Goal: Information Seeking & Learning: Learn about a topic

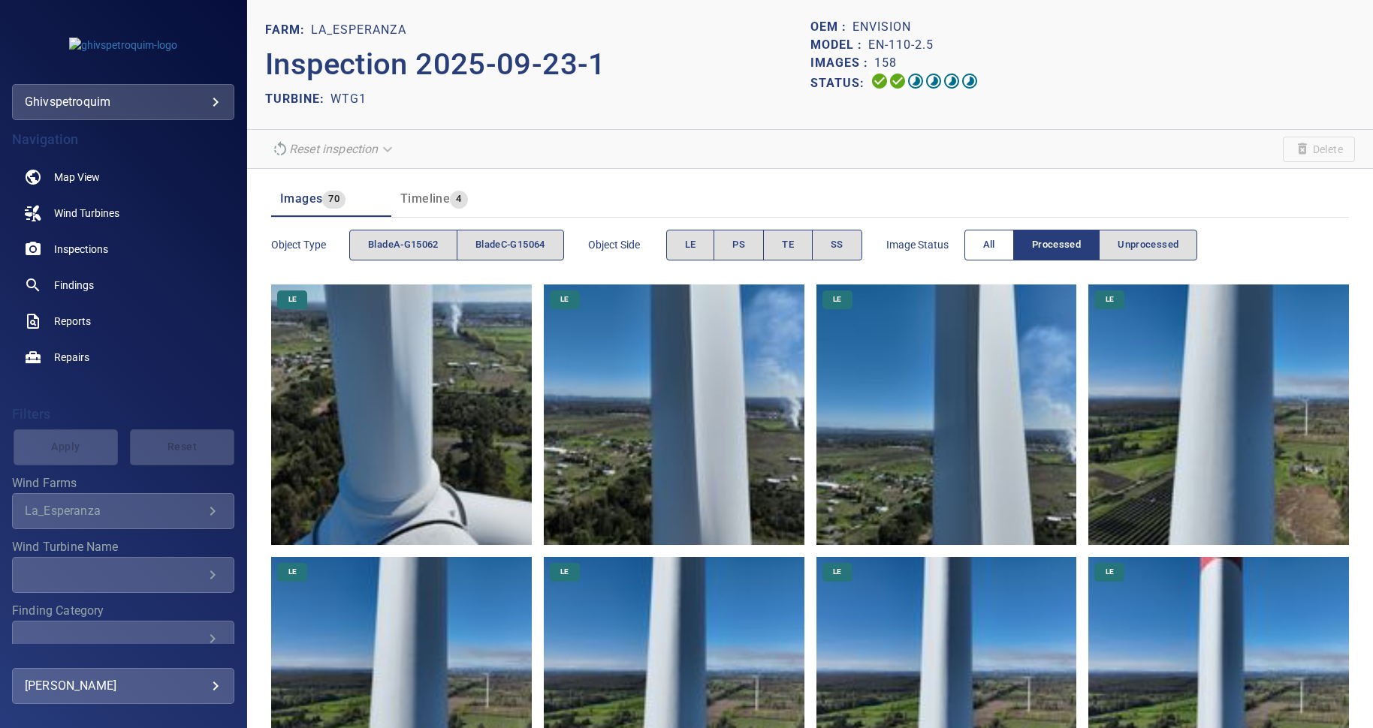
click at [992, 246] on span "All" at bounding box center [989, 245] width 12 height 17
click at [1065, 250] on span "Processed" at bounding box center [1056, 245] width 49 height 17
click at [1133, 241] on span "Unprocessed" at bounding box center [1147, 245] width 61 height 17
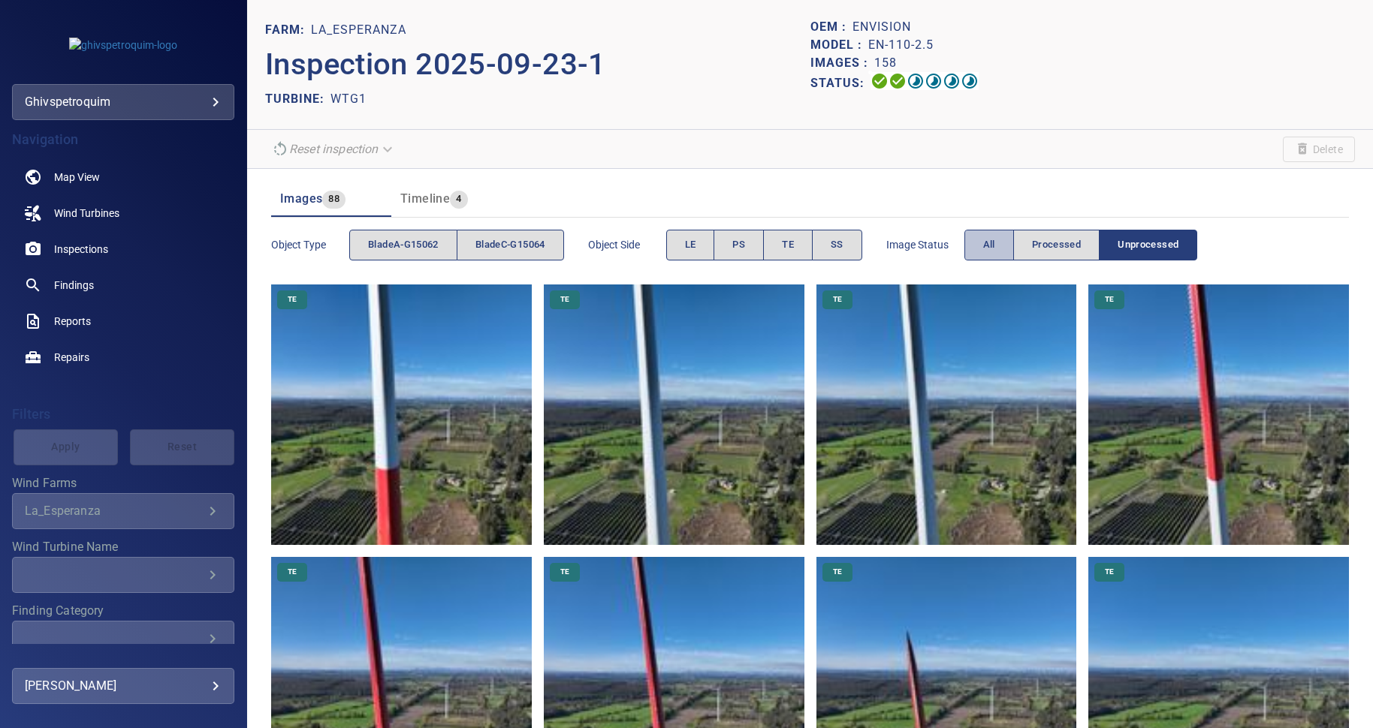
click at [974, 237] on button "All" at bounding box center [989, 245] width 50 height 31
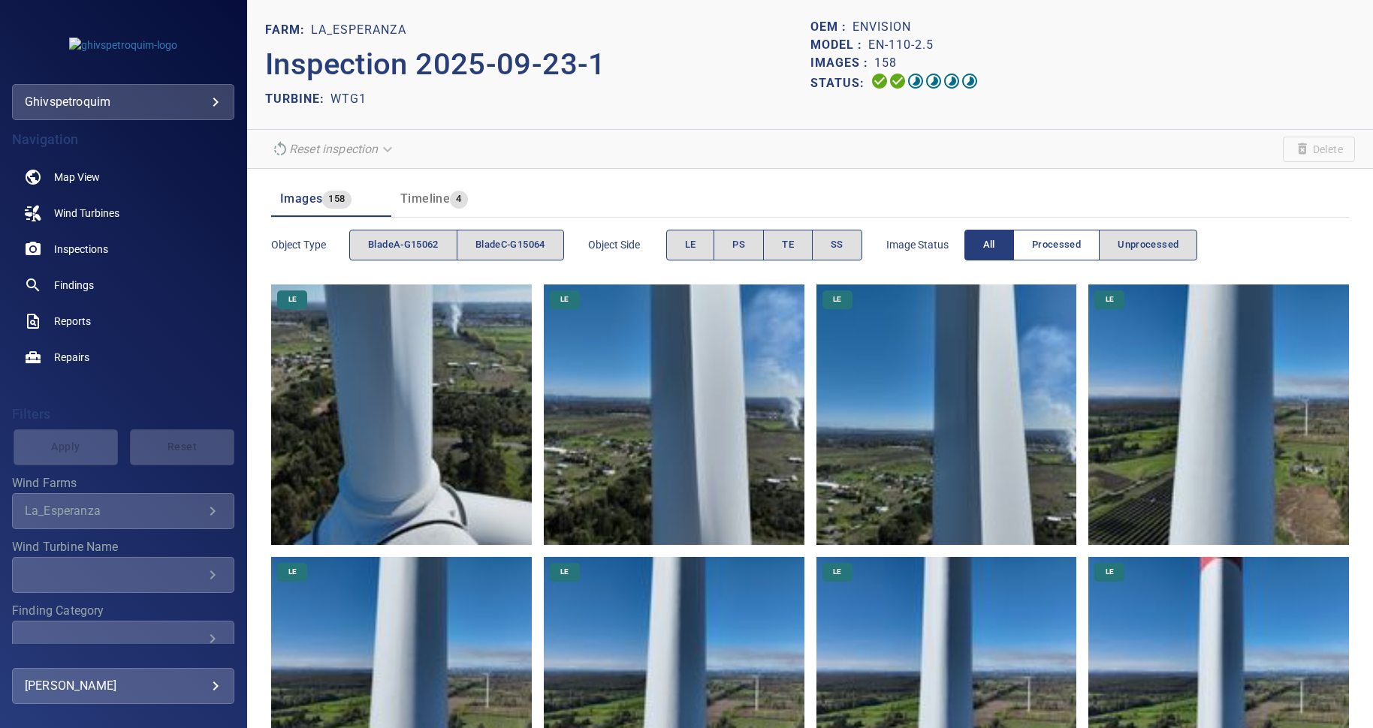
click at [1039, 243] on span "Processed" at bounding box center [1056, 245] width 49 height 17
click at [1159, 244] on span "Unprocessed" at bounding box center [1147, 245] width 61 height 17
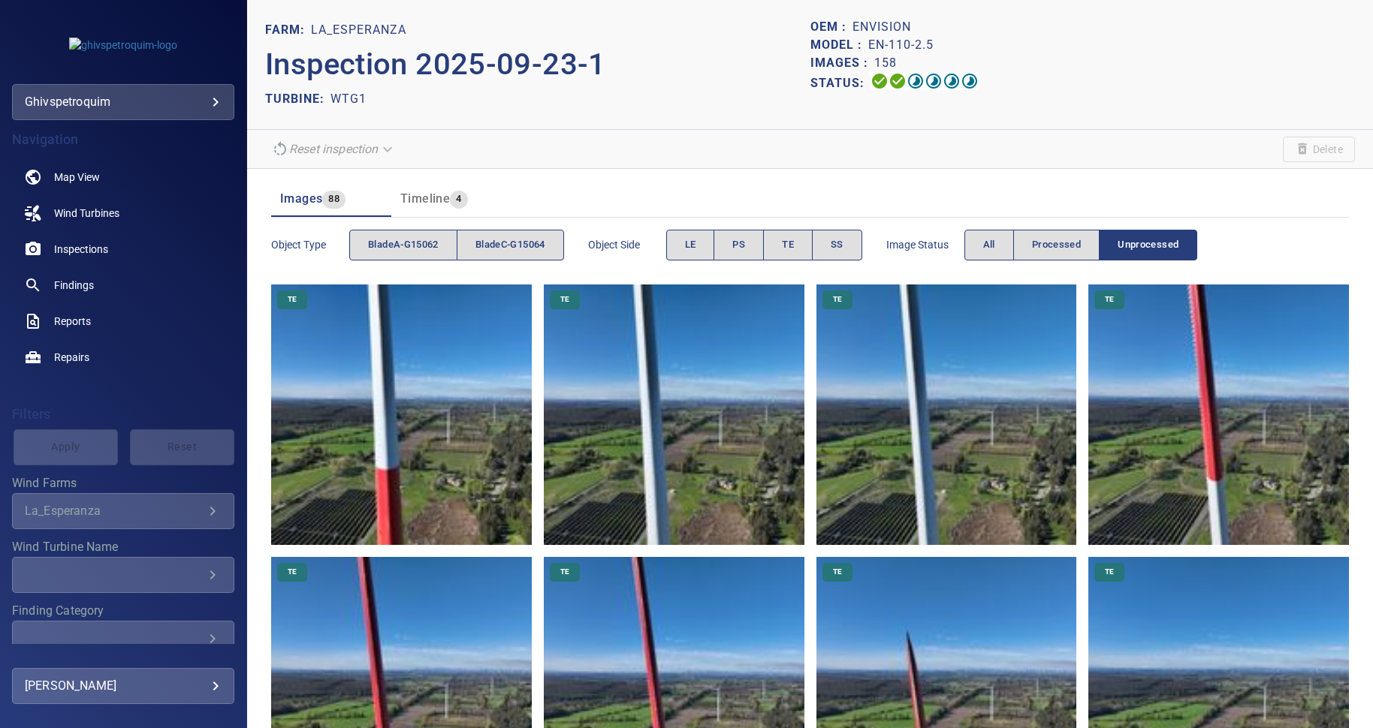
click at [655, 344] on img at bounding box center [674, 415] width 261 height 261
click at [980, 243] on button "All" at bounding box center [989, 245] width 50 height 31
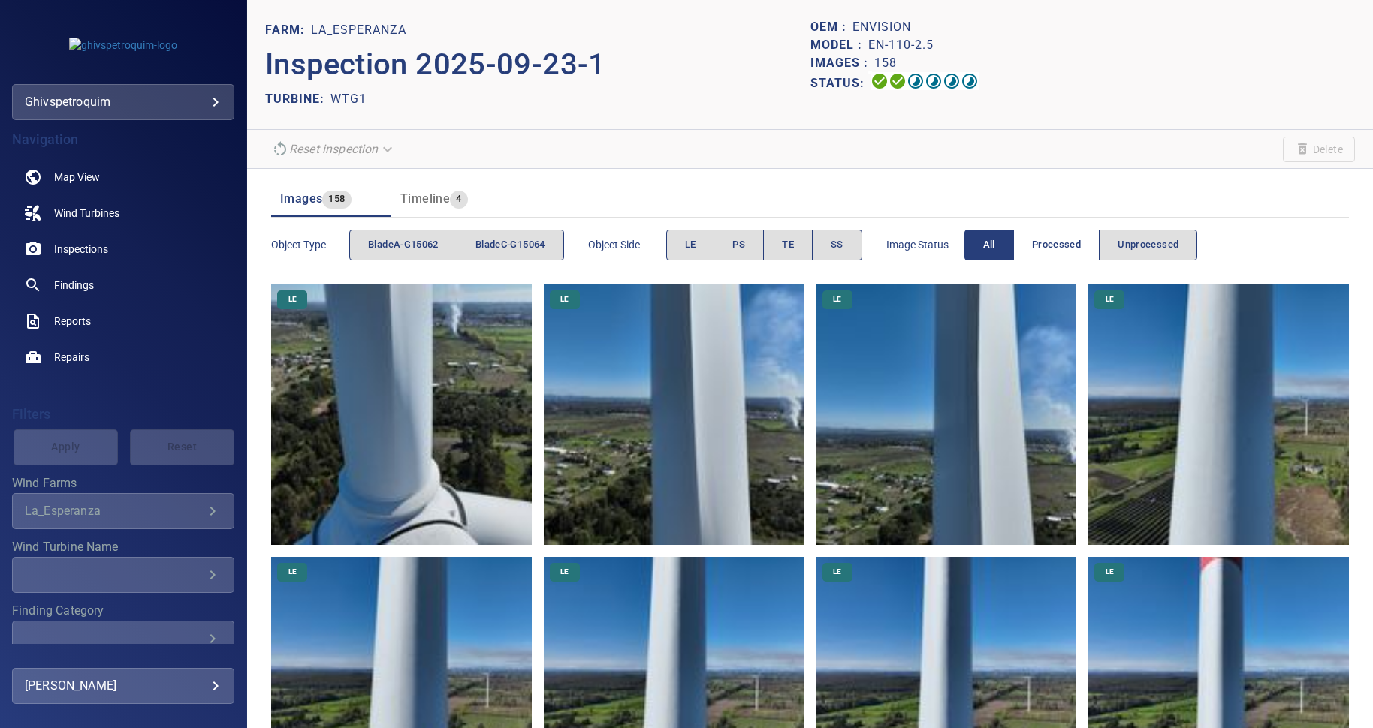
click at [1044, 246] on span "Processed" at bounding box center [1056, 245] width 49 height 17
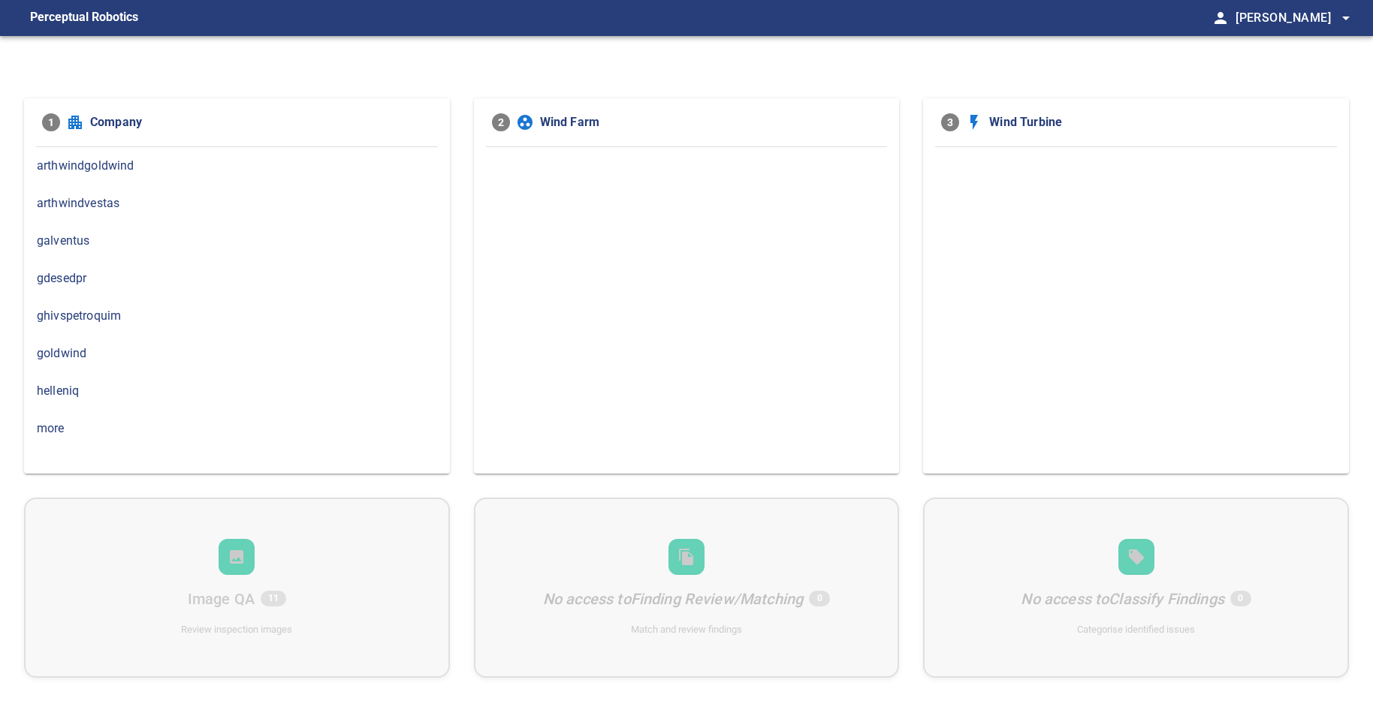
click at [111, 318] on span "ghivspetroquim" at bounding box center [237, 316] width 400 height 18
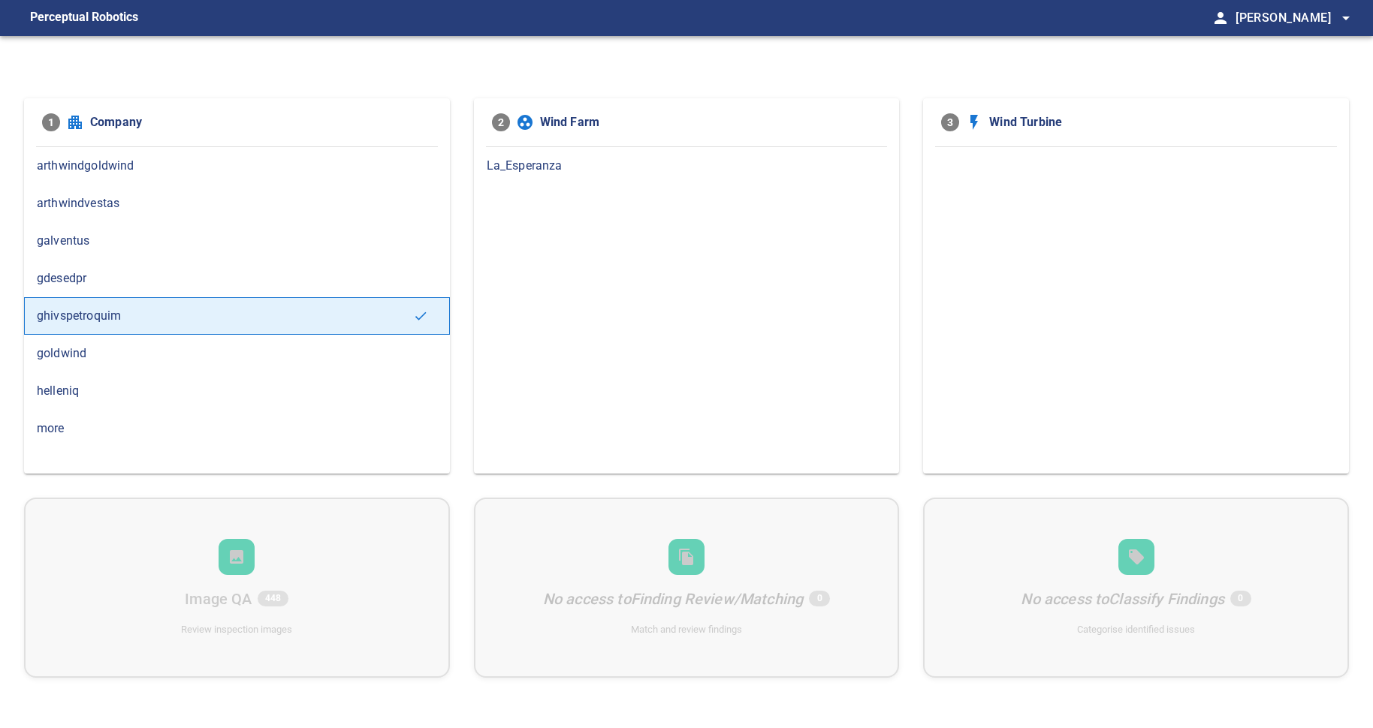
click at [525, 166] on span "La_Esperanza" at bounding box center [687, 166] width 400 height 18
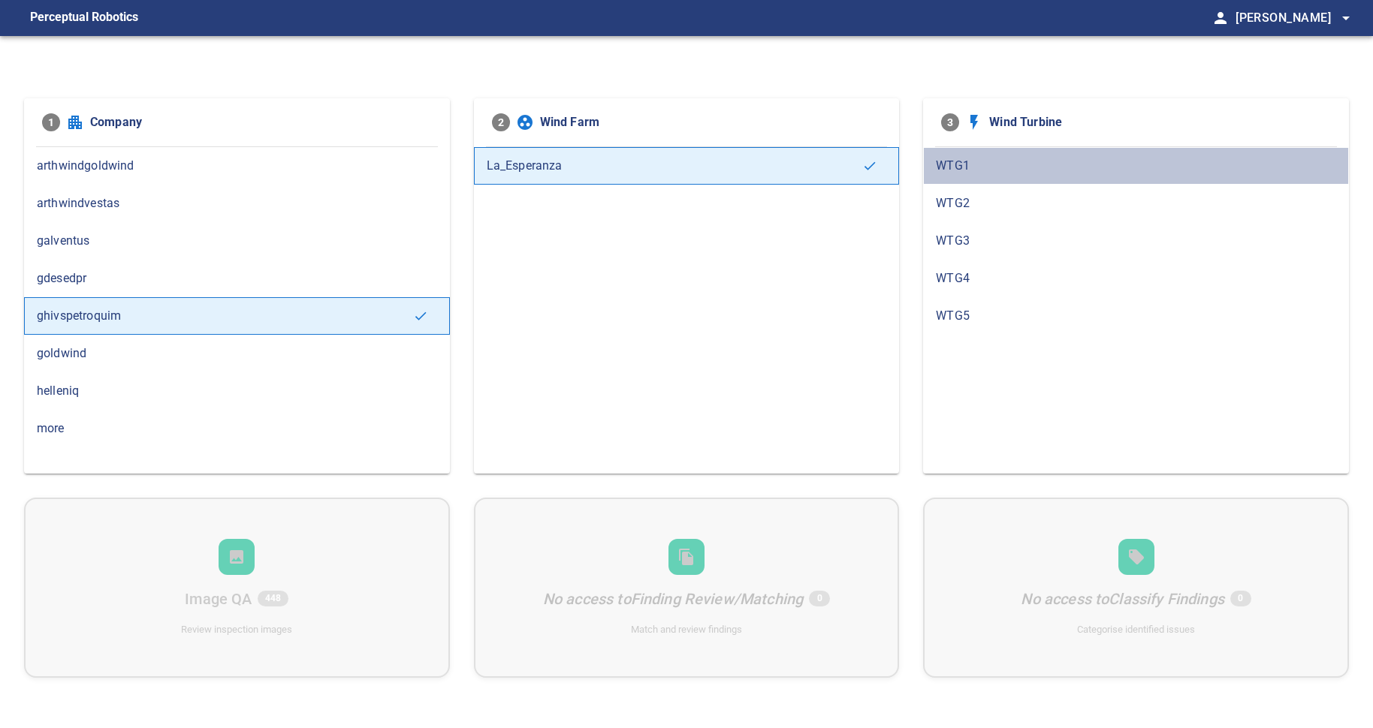
click at [957, 158] on span "WTG1" at bounding box center [1136, 166] width 400 height 18
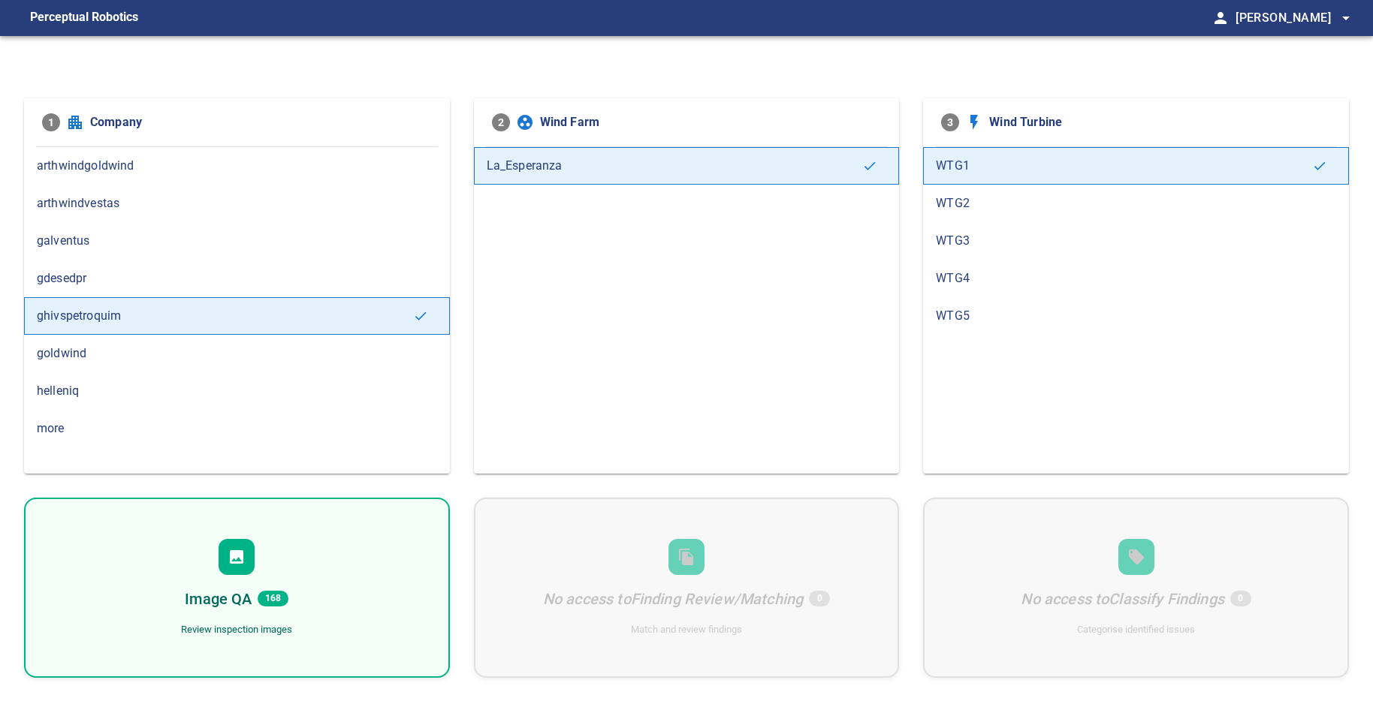
click at [951, 203] on span "WTG2" at bounding box center [1136, 203] width 400 height 18
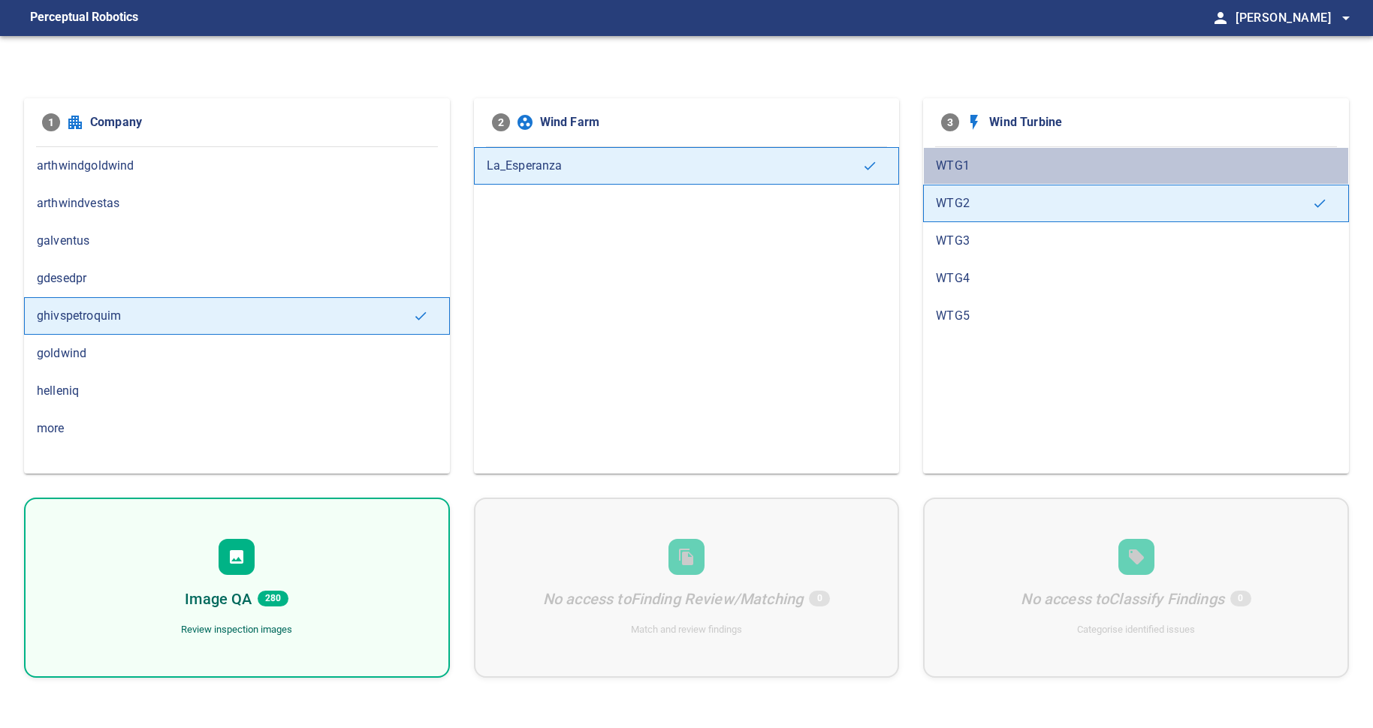
click at [987, 171] on span "WTG1" at bounding box center [1136, 166] width 400 height 18
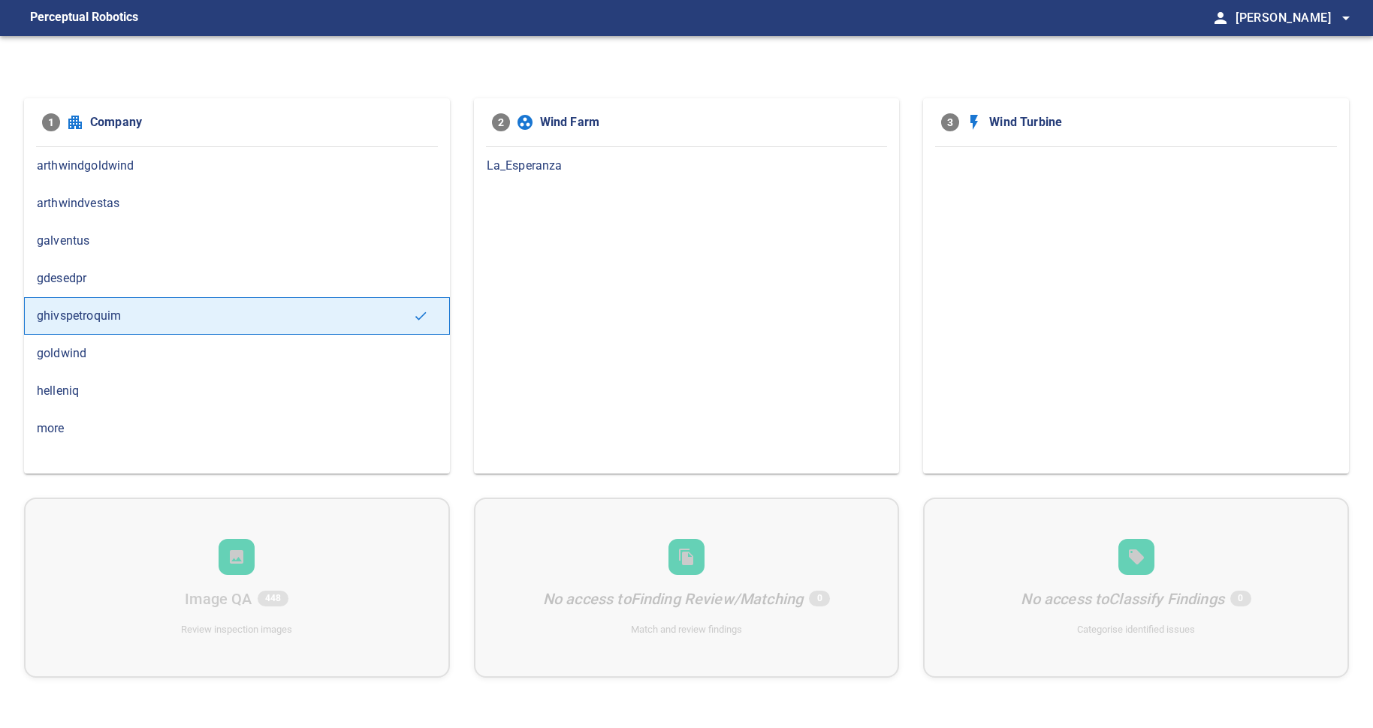
click at [544, 164] on span "La_Esperanza" at bounding box center [687, 166] width 400 height 18
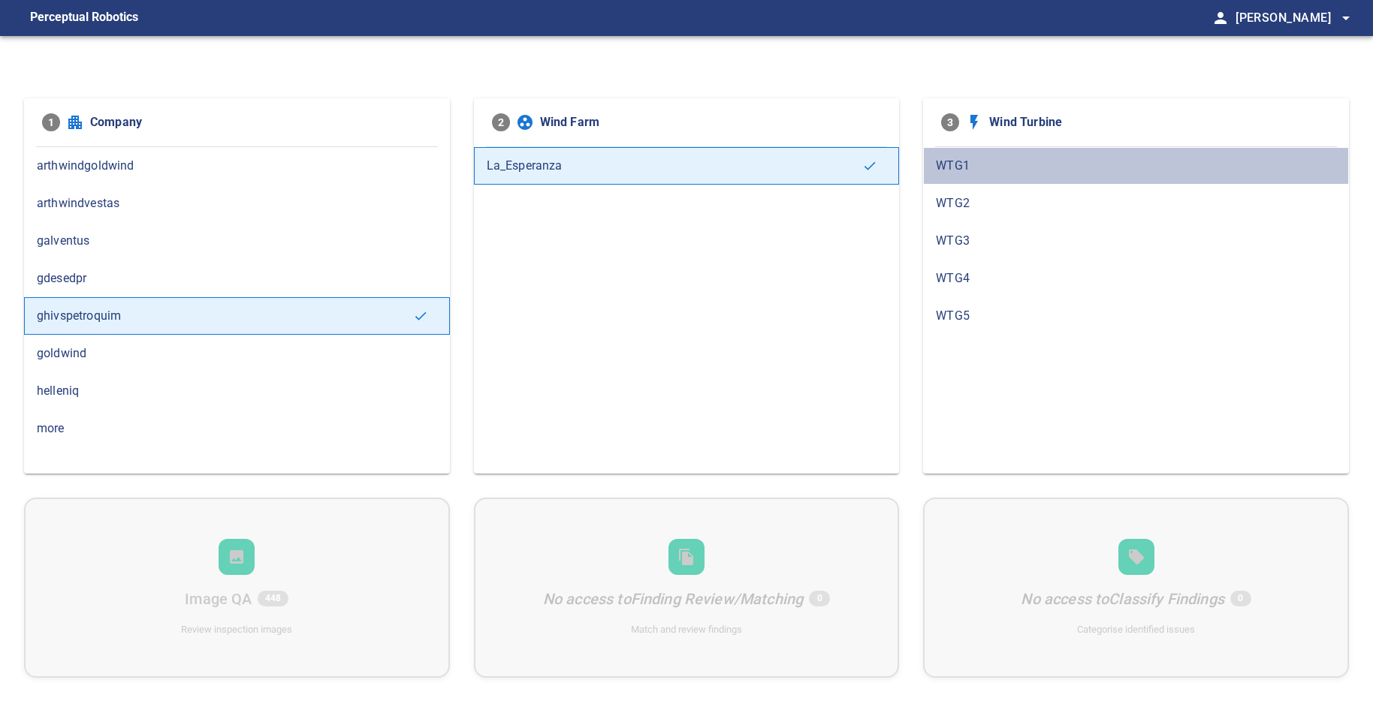
click at [960, 163] on span "WTG1" at bounding box center [1136, 166] width 400 height 18
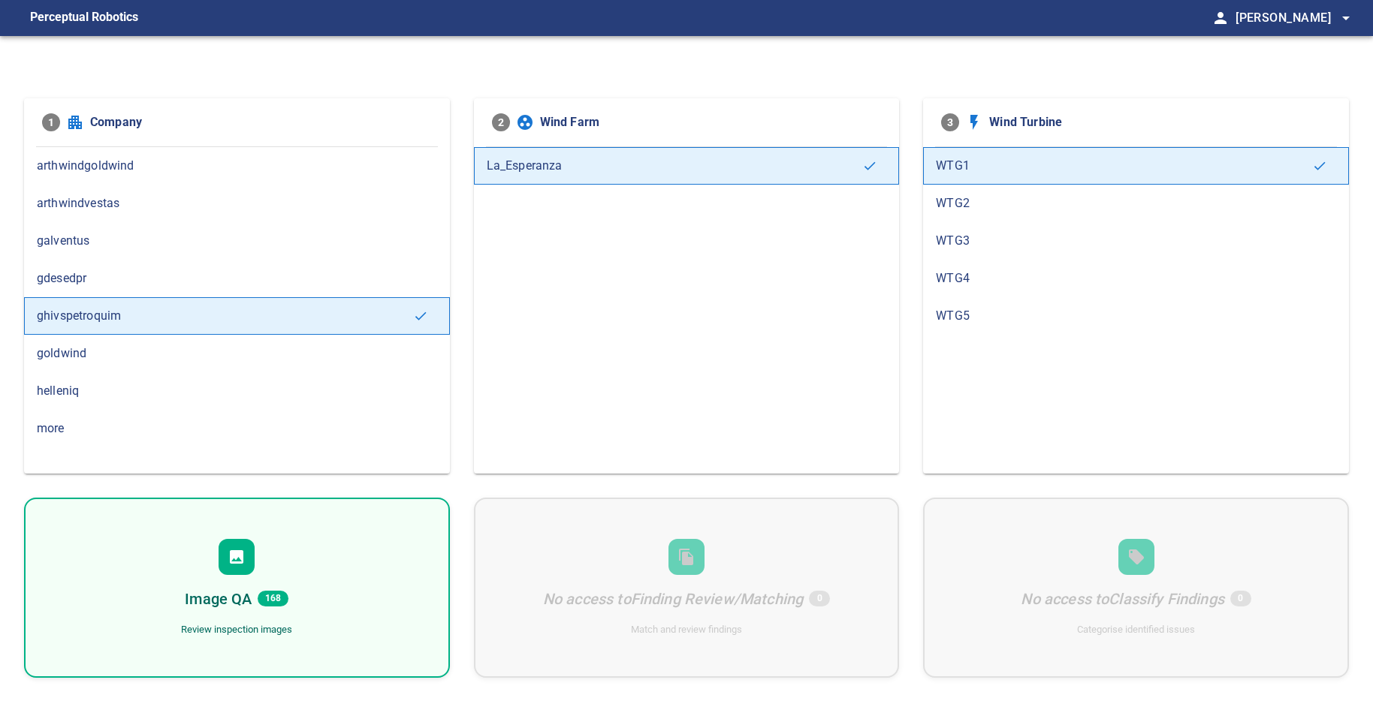
click at [266, 568] on div "Image QA 168 Review inspection images" at bounding box center [237, 588] width 426 height 180
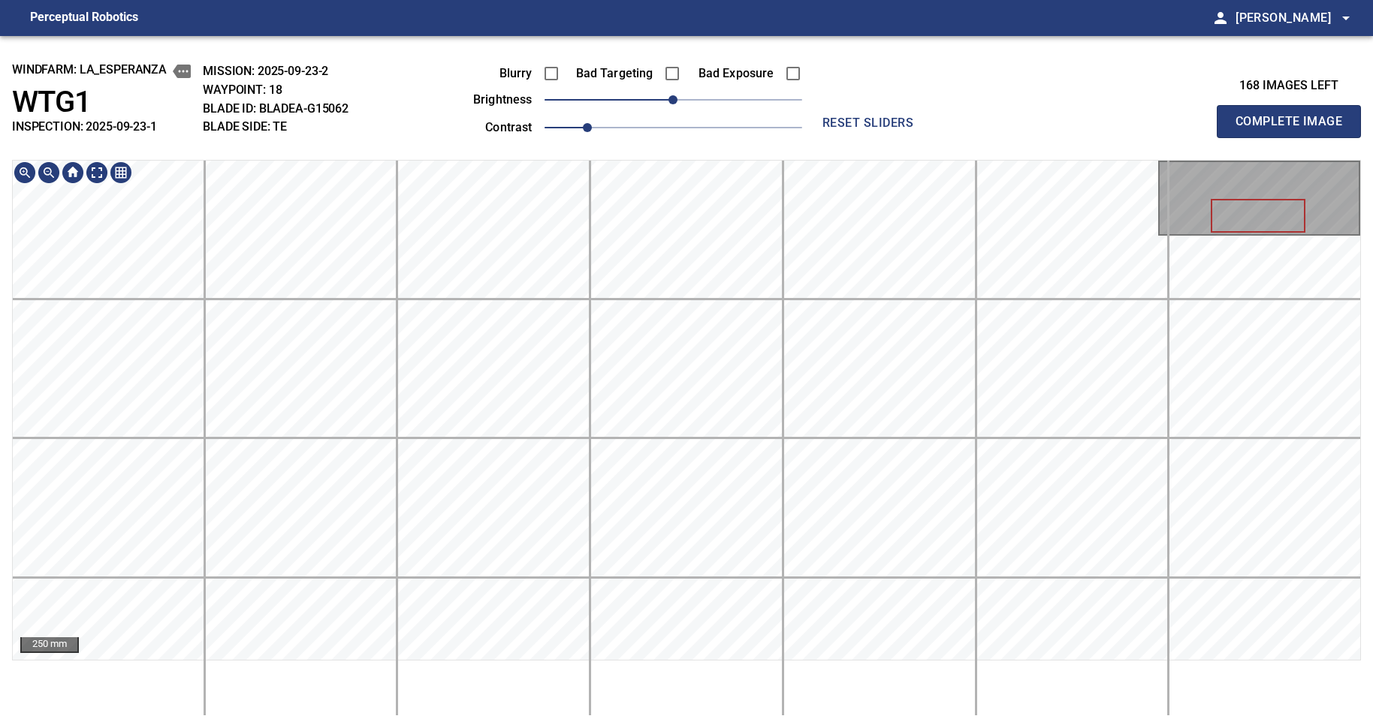
click at [623, 157] on div "windfarm: La_Esperanza WTG1 INSPECTION: 2025-09-23-1 MISSION: 2025-09-23-2 WAYP…" at bounding box center [686, 382] width 1373 height 692
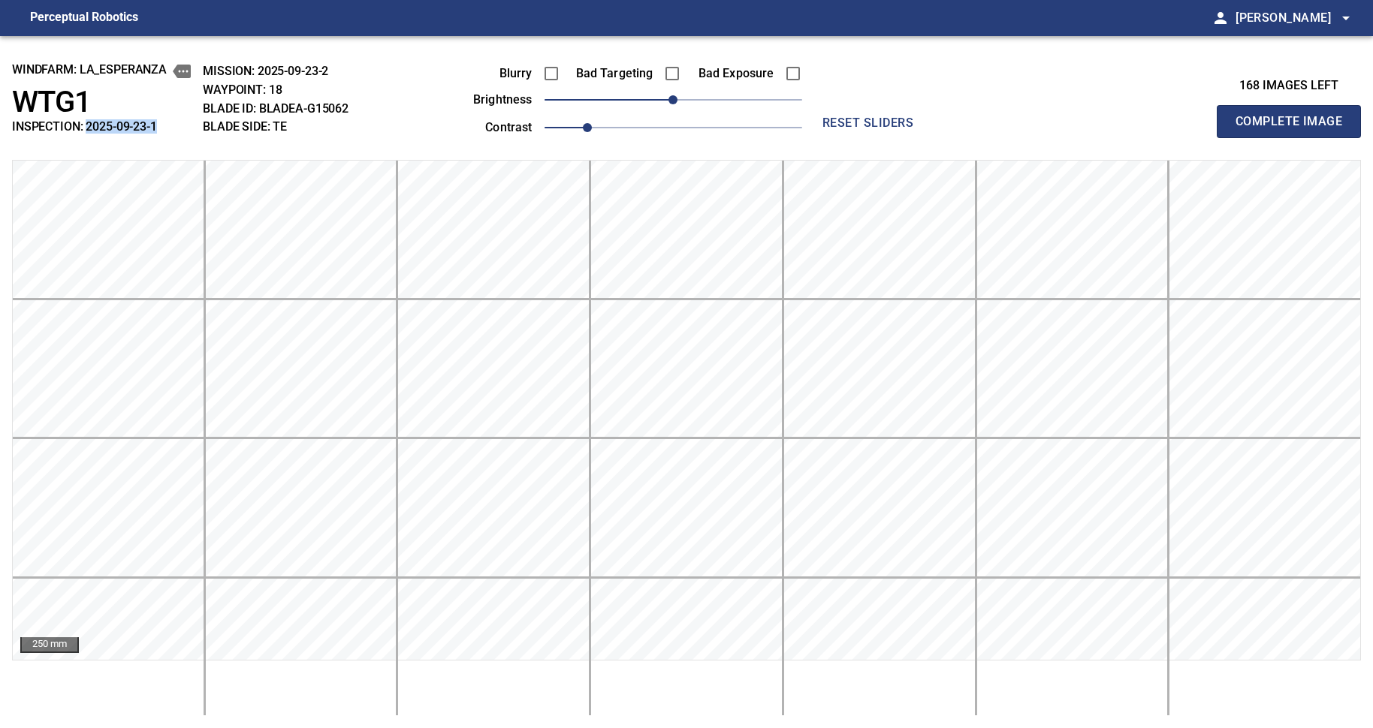
drag, startPoint x: 158, startPoint y: 130, endPoint x: 88, endPoint y: 127, distance: 70.6
click at [88, 127] on h2 "INSPECTION: 2025-09-23-1" at bounding box center [101, 126] width 179 height 14
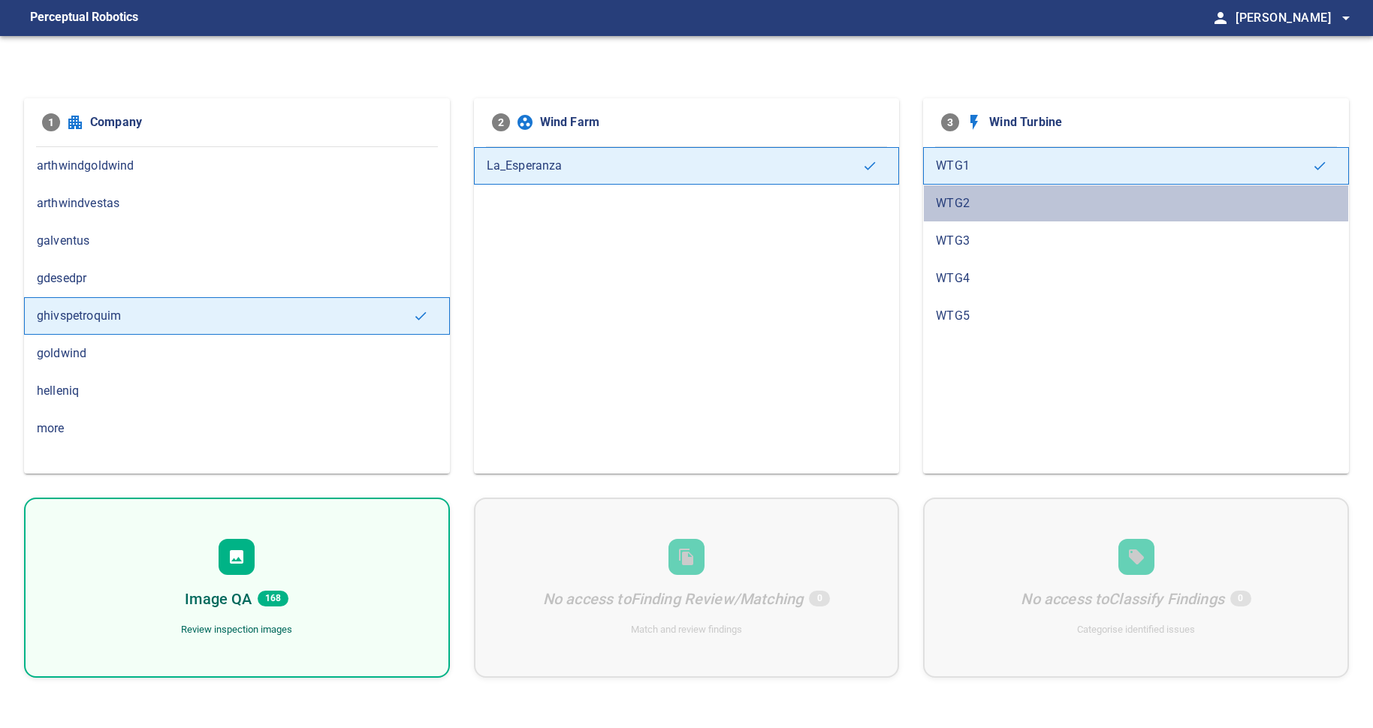
click at [971, 203] on span "WTG2" at bounding box center [1136, 203] width 400 height 18
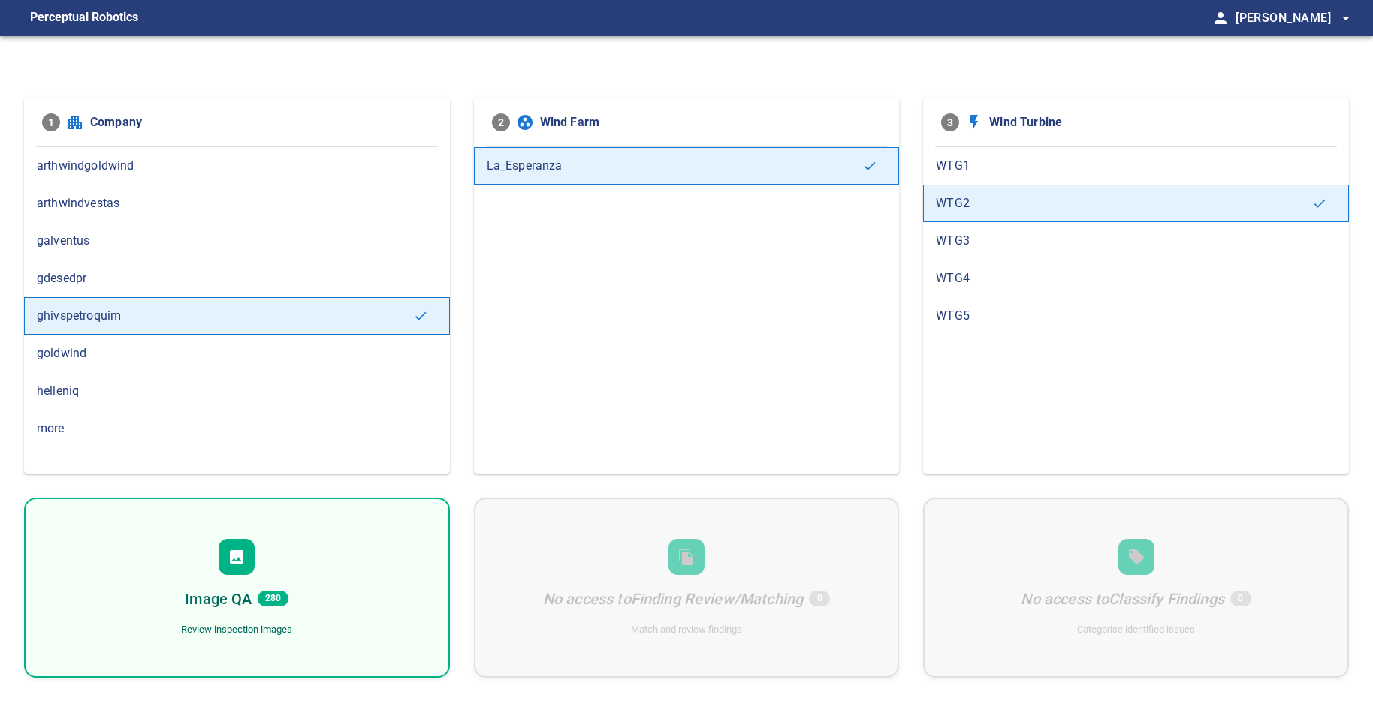
click at [219, 556] on div at bounding box center [237, 557] width 36 height 36
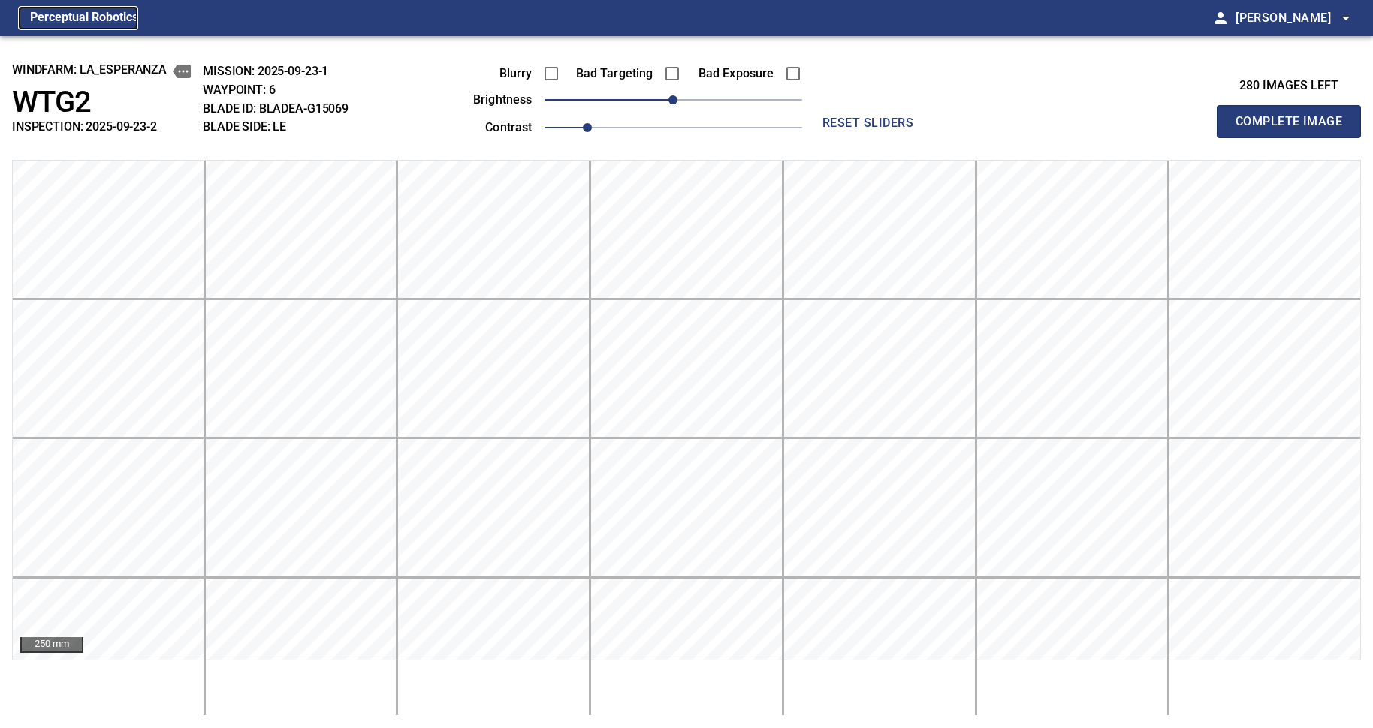
click at [101, 13] on figcaption "Perceptual Robotics" at bounding box center [84, 18] width 108 height 24
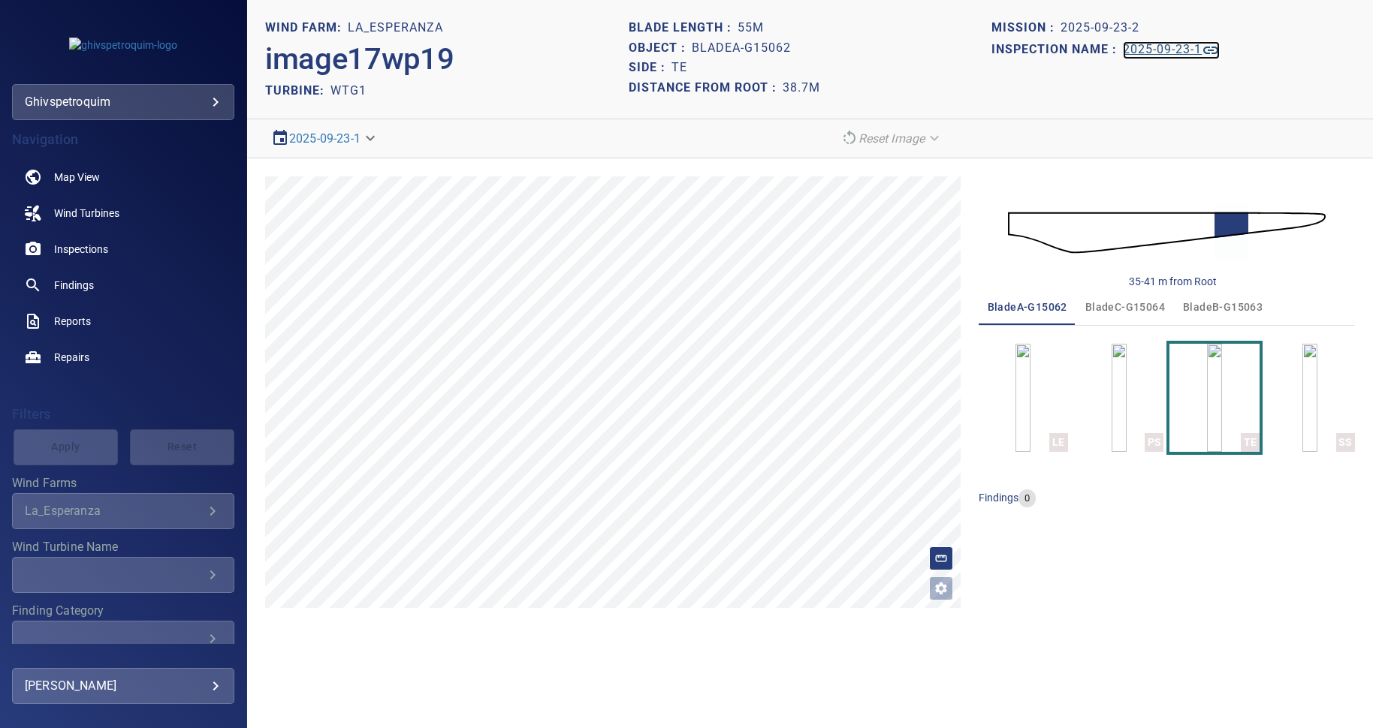
click at [1136, 51] on h1 "2025-09-23-1" at bounding box center [1162, 50] width 79 height 14
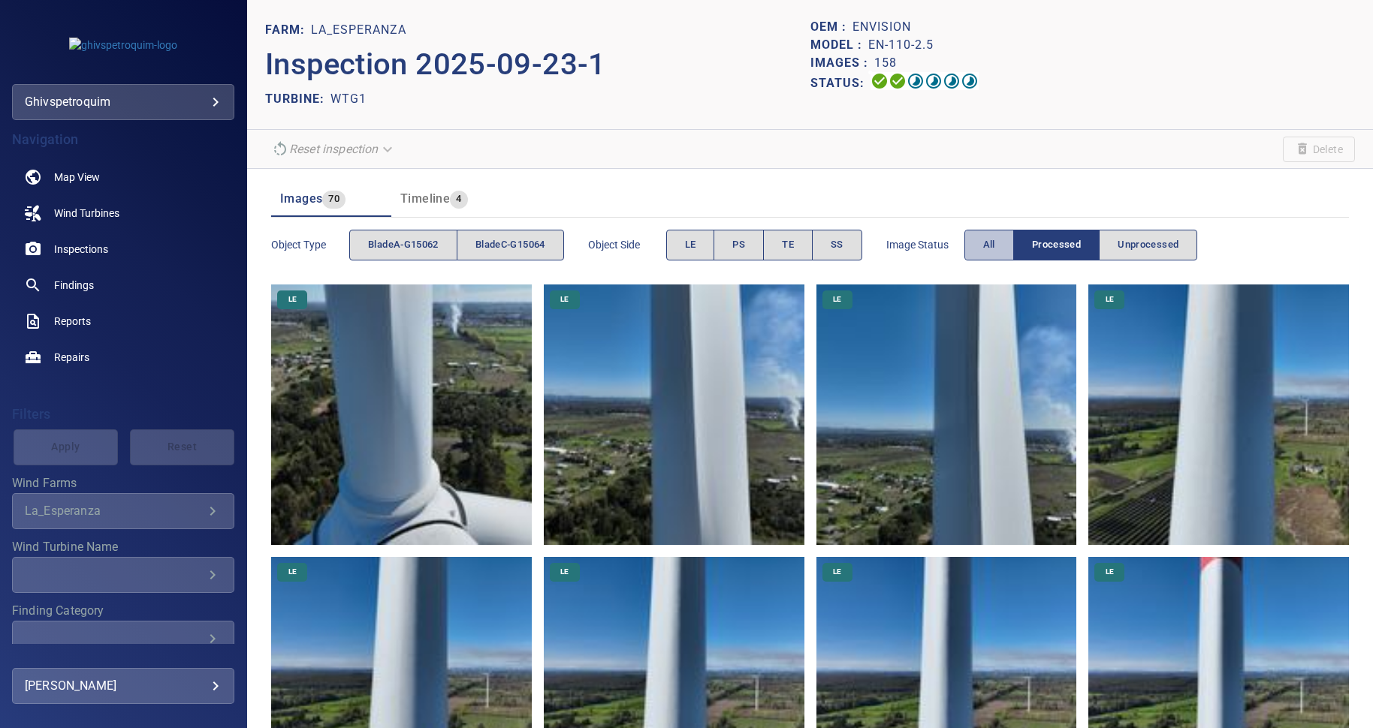
click at [984, 244] on button "All" at bounding box center [989, 245] width 50 height 31
click at [1187, 111] on header "FARM: La_Esperanza Inspection 2025-09-23-1 TURBINE: WTG1 OEM : Envision Model :…" at bounding box center [810, 65] width 1126 height 130
click at [89, 270] on link "Findings" at bounding box center [123, 285] width 222 height 36
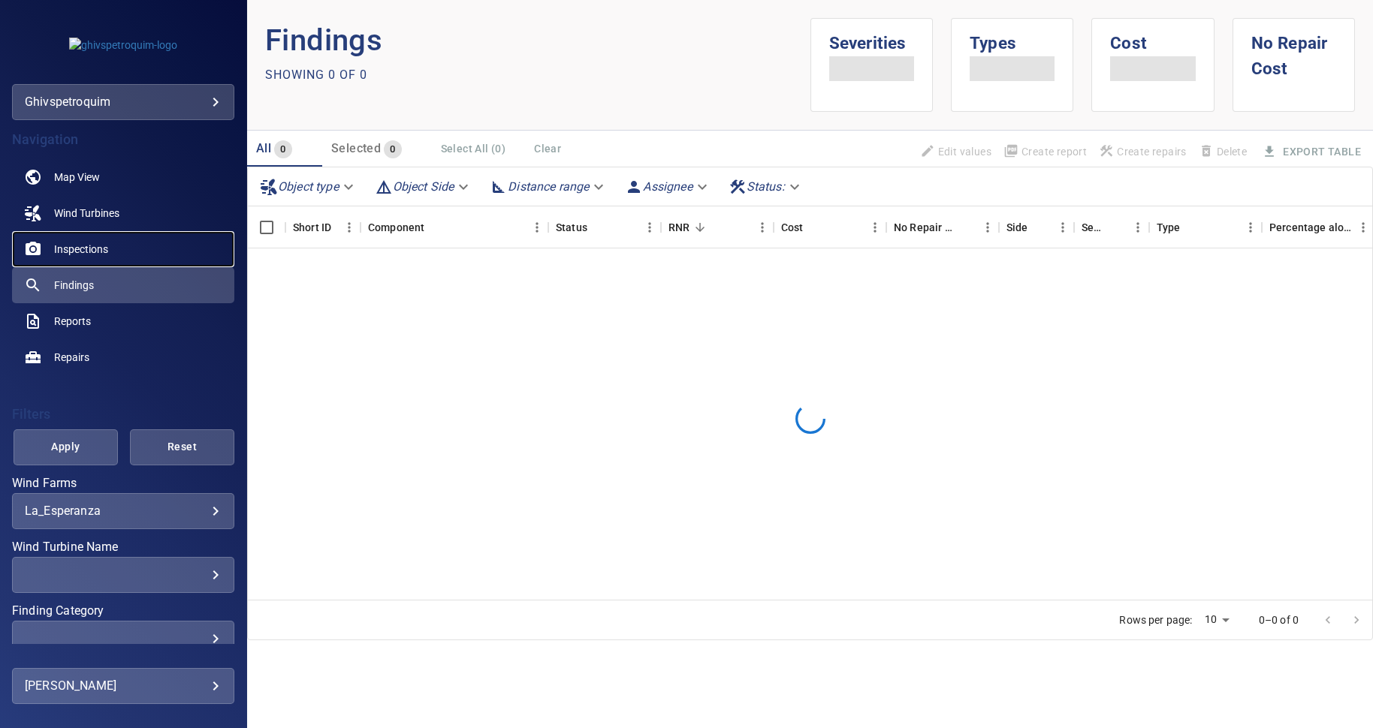
click at [91, 250] on span "Inspections" at bounding box center [81, 249] width 54 height 15
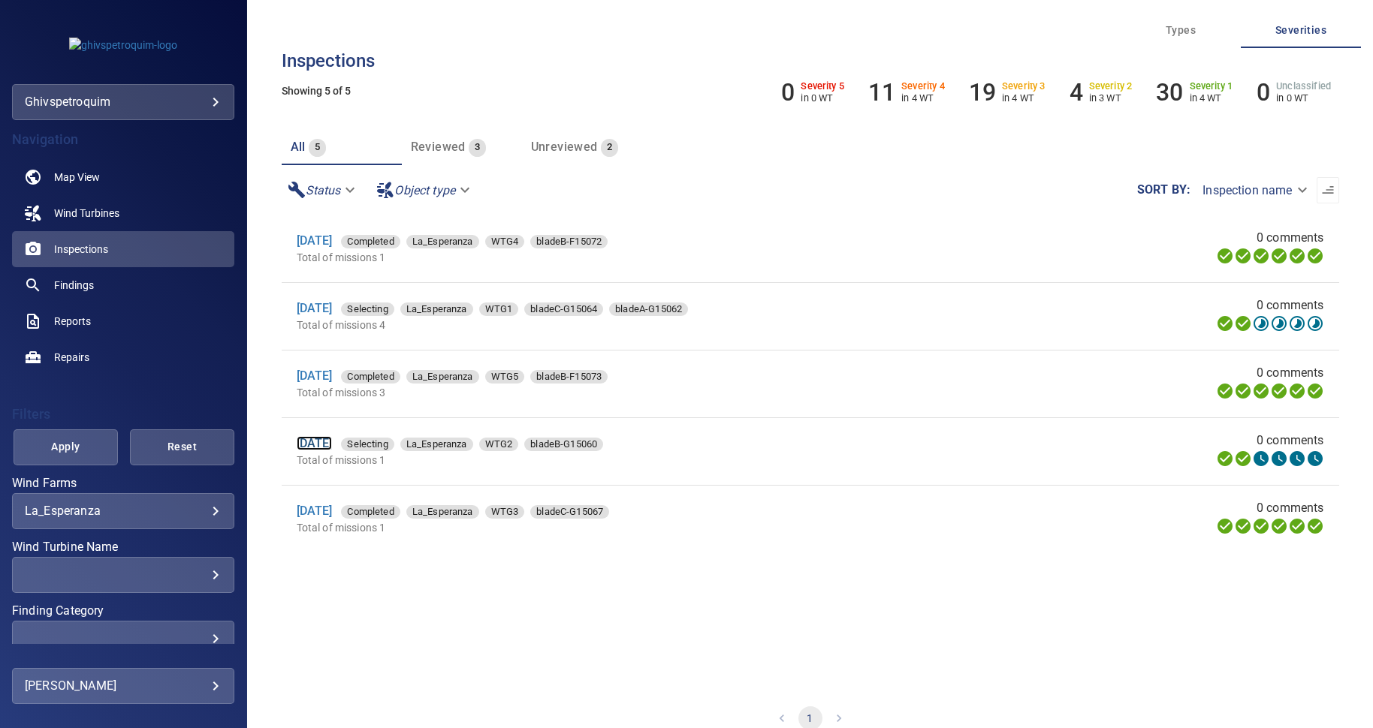
click at [333, 448] on link "[DATE]" at bounding box center [315, 443] width 36 height 14
click at [315, 306] on link "23 Sep 2025" at bounding box center [315, 308] width 36 height 14
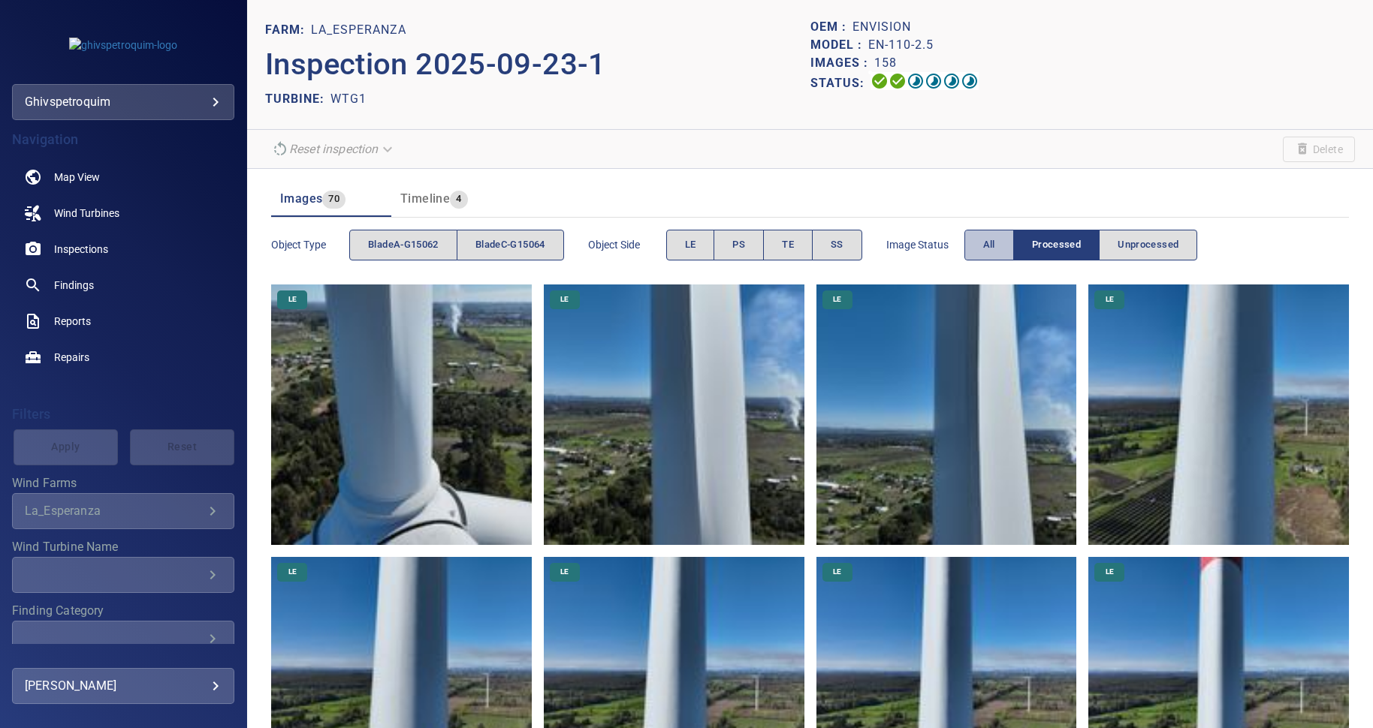
click at [995, 243] on span "All" at bounding box center [989, 245] width 12 height 17
click at [1041, 238] on span "Processed" at bounding box center [1056, 245] width 49 height 17
click at [987, 243] on span "All" at bounding box center [989, 245] width 12 height 17
click at [1133, 246] on span "Unprocessed" at bounding box center [1147, 245] width 61 height 17
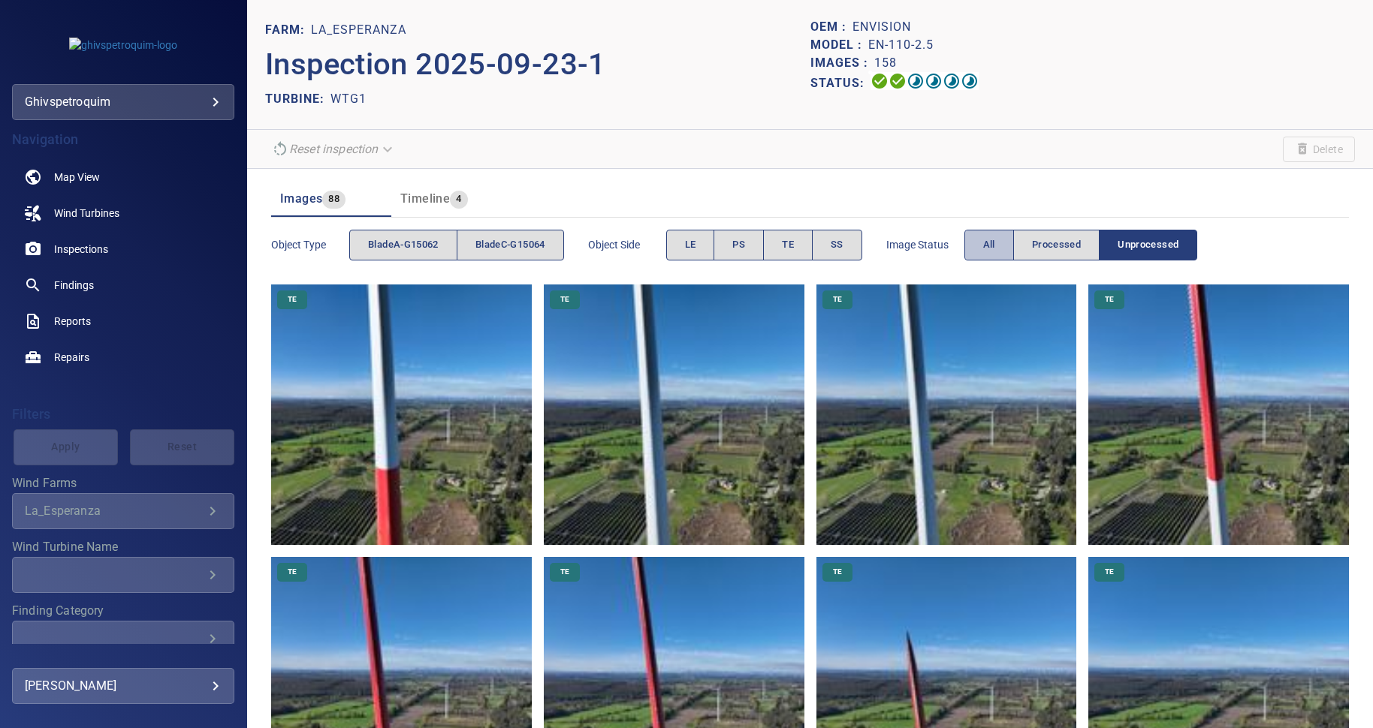
click at [977, 246] on button "All" at bounding box center [989, 245] width 50 height 31
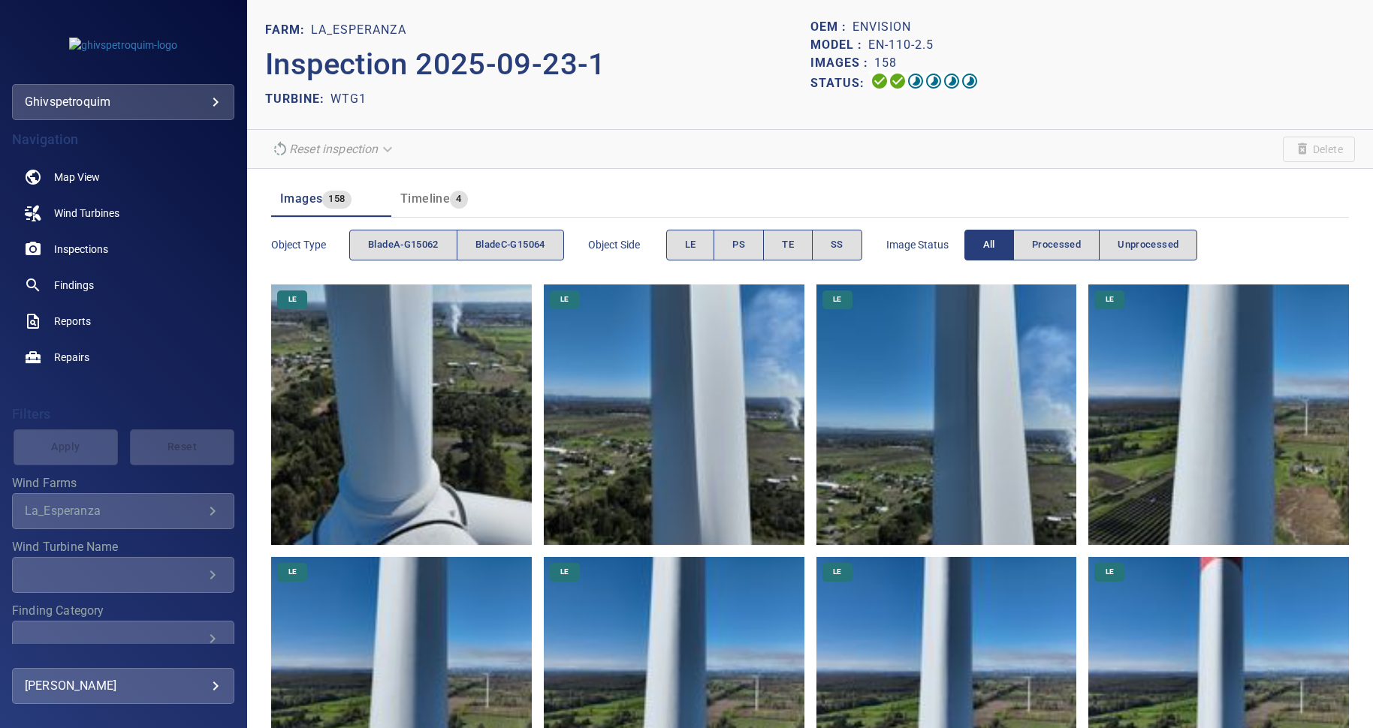
click at [1219, 103] on div "OEM : Envision Model : EN-110-2.5 Images : 158 Status:" at bounding box center [1082, 64] width 544 height 93
click at [1043, 239] on span "Processed" at bounding box center [1056, 245] width 49 height 17
click at [1124, 242] on span "Unprocessed" at bounding box center [1147, 245] width 61 height 17
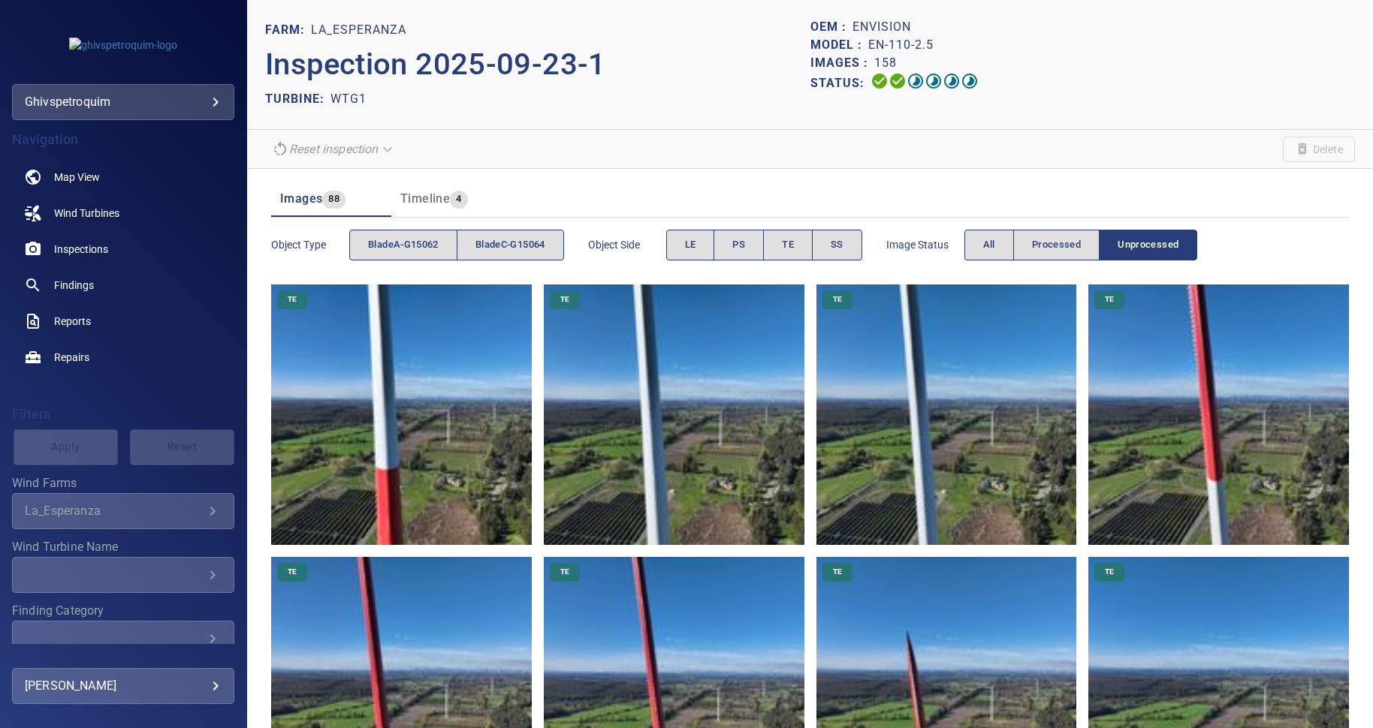
click at [1237, 100] on div "OEM : Envision Model : EN-110-2.5 Images : 158 Status:" at bounding box center [1082, 64] width 544 height 93
click at [994, 249] on span "All" at bounding box center [989, 245] width 12 height 17
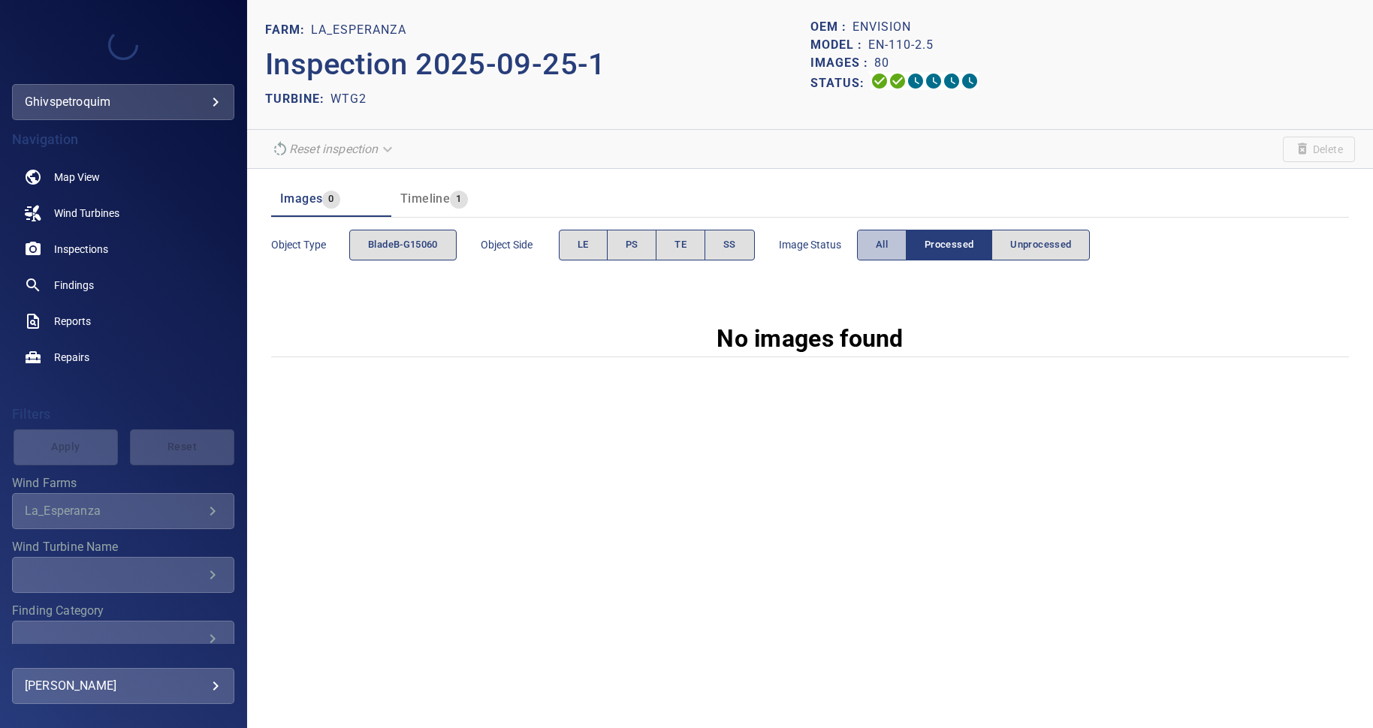
click at [869, 243] on button "All" at bounding box center [882, 245] width 50 height 31
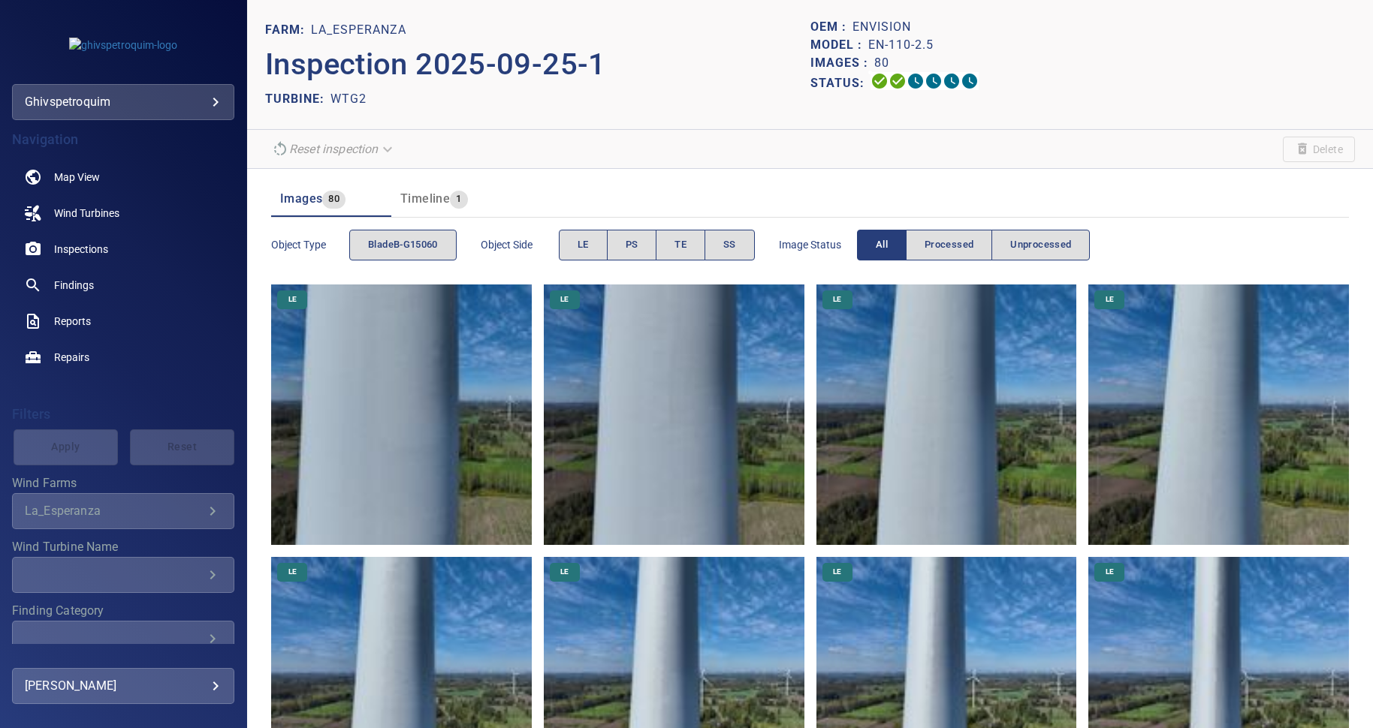
click at [1201, 107] on div "OEM : Envision Model : EN-110-2.5 Images : 80 Status:" at bounding box center [1082, 64] width 544 height 93
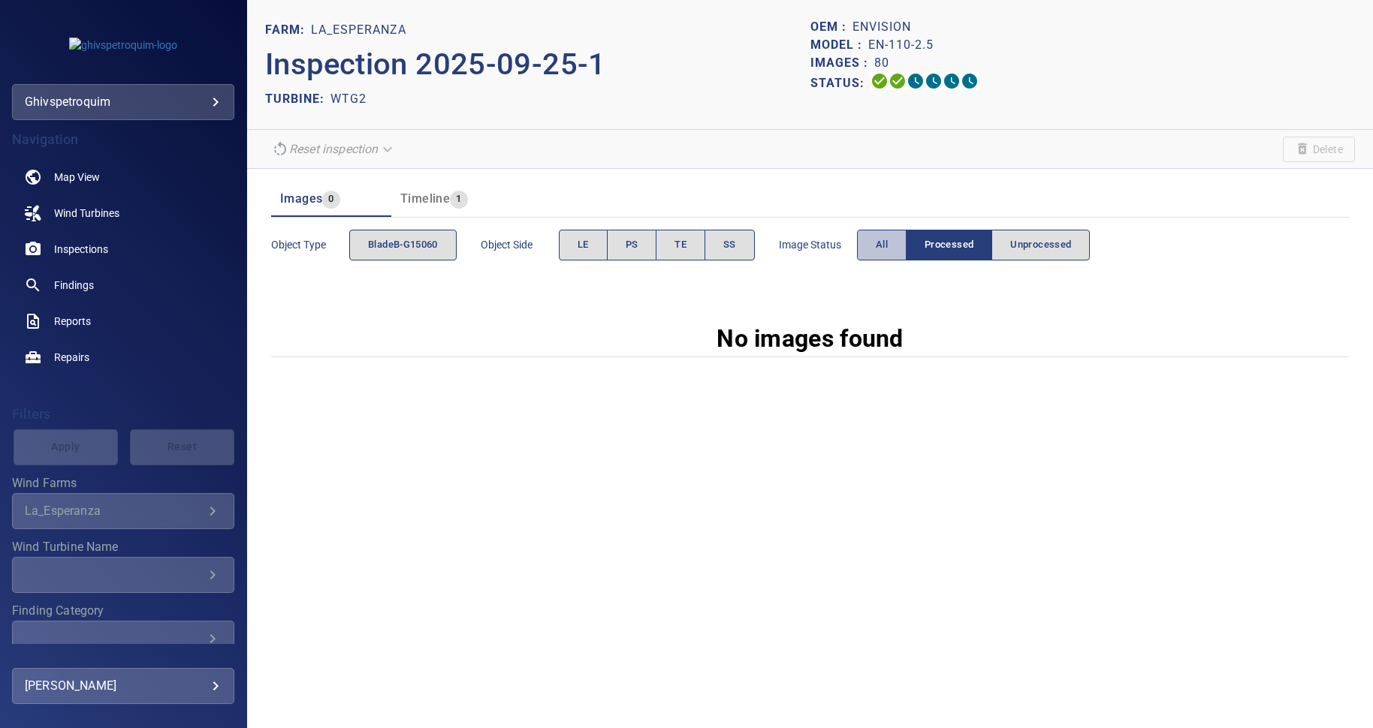
click at [875, 239] on button "All" at bounding box center [882, 245] width 50 height 31
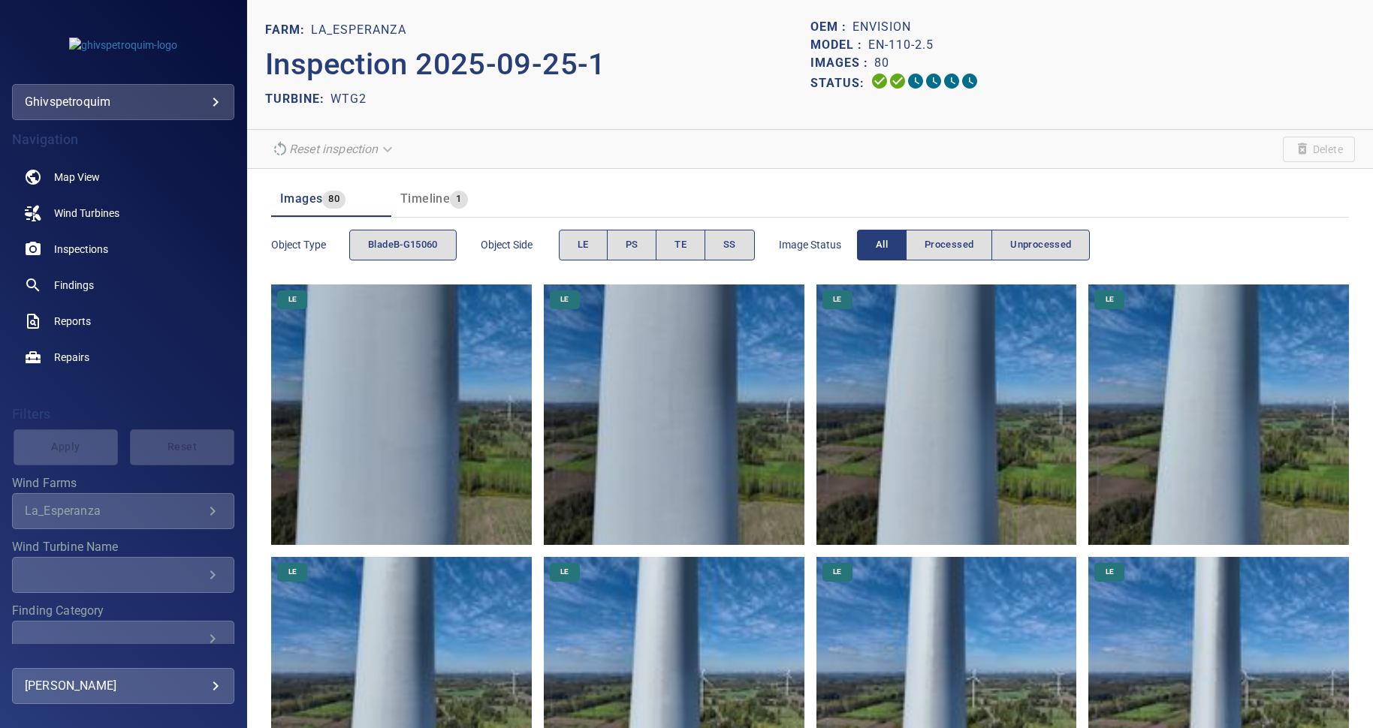
click at [1324, 71] on div "Images : 80" at bounding box center [1082, 63] width 544 height 18
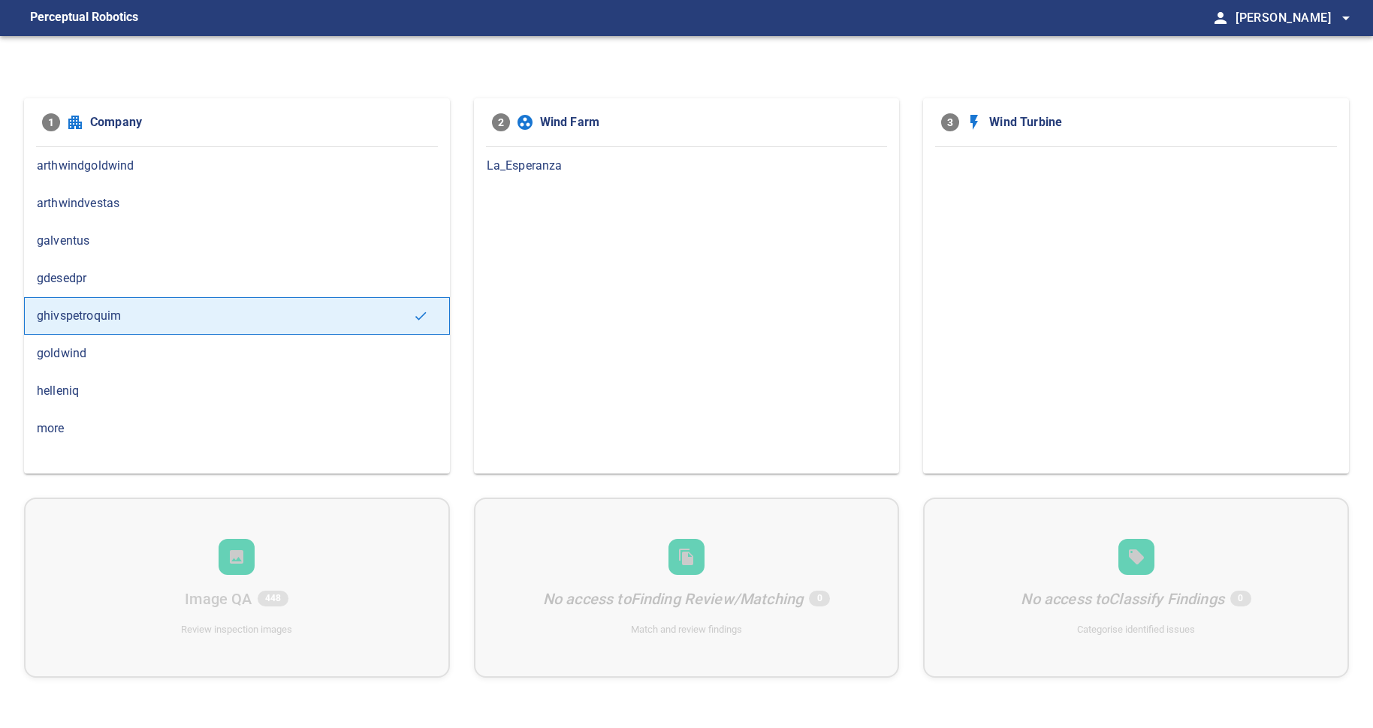
click at [516, 163] on span "La_Esperanza" at bounding box center [687, 166] width 400 height 18
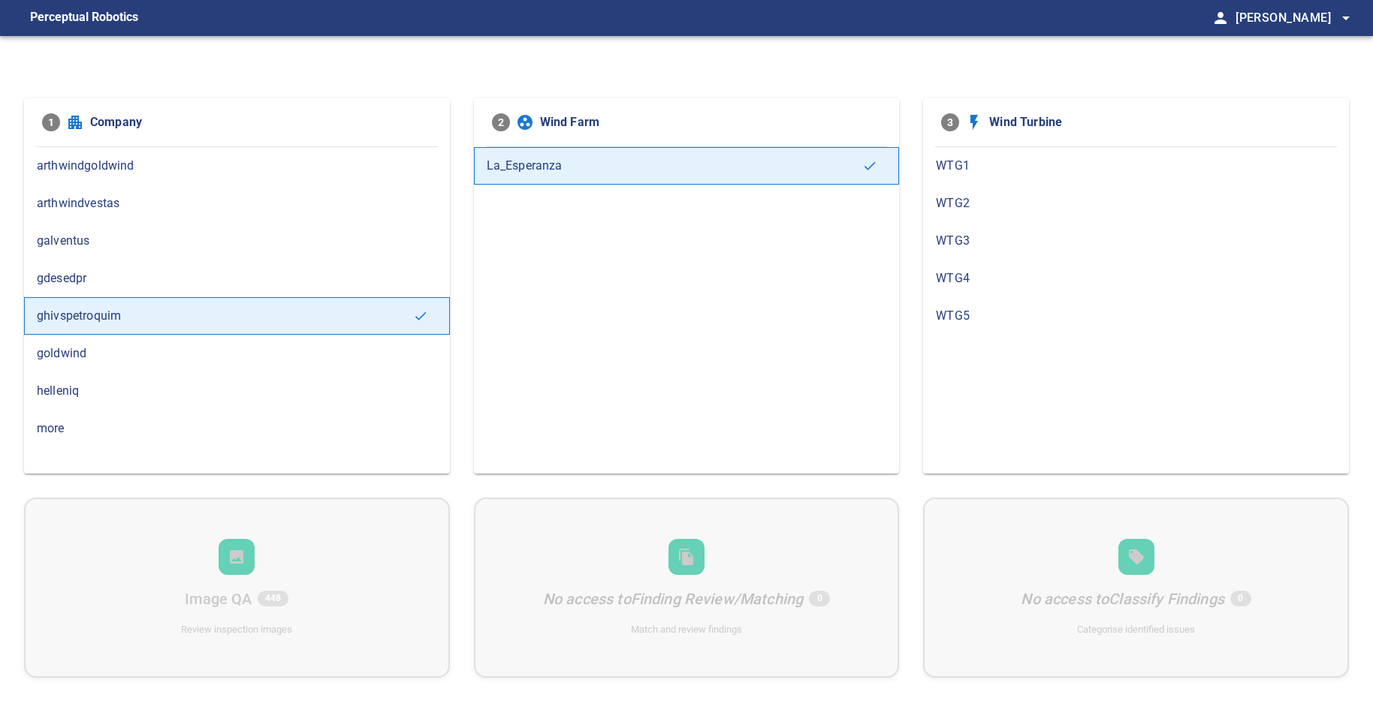
click at [951, 164] on span "WTG1" at bounding box center [1136, 166] width 400 height 18
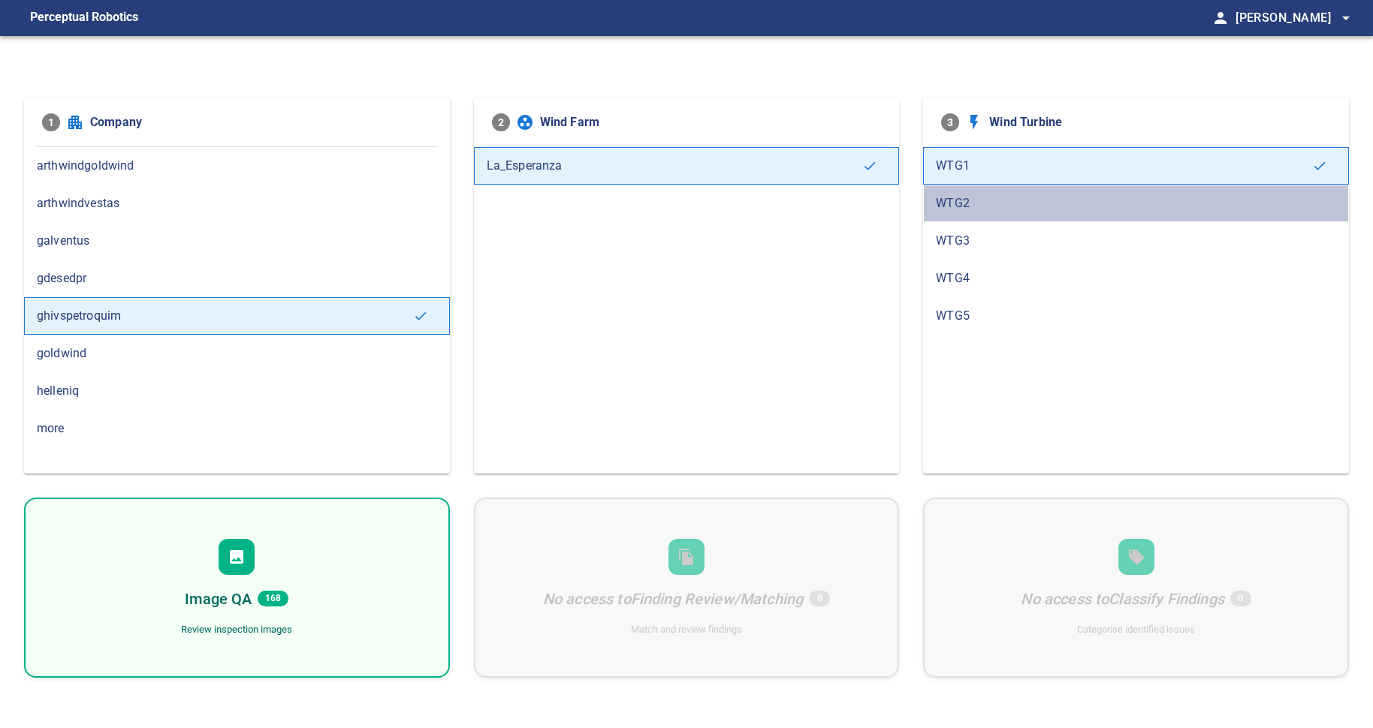
click at [957, 201] on span "WTG2" at bounding box center [1136, 203] width 400 height 18
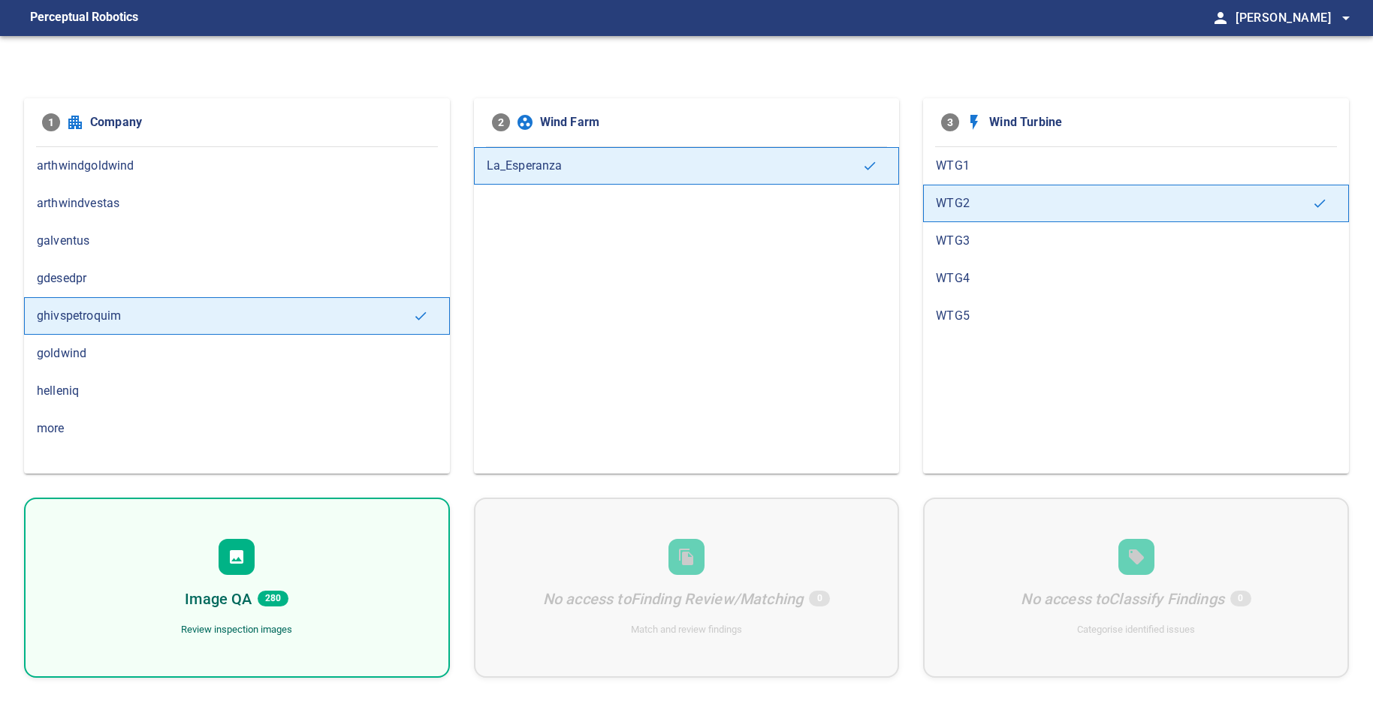
click at [342, 574] on div "Image QA 280 Review inspection images" at bounding box center [237, 588] width 426 height 180
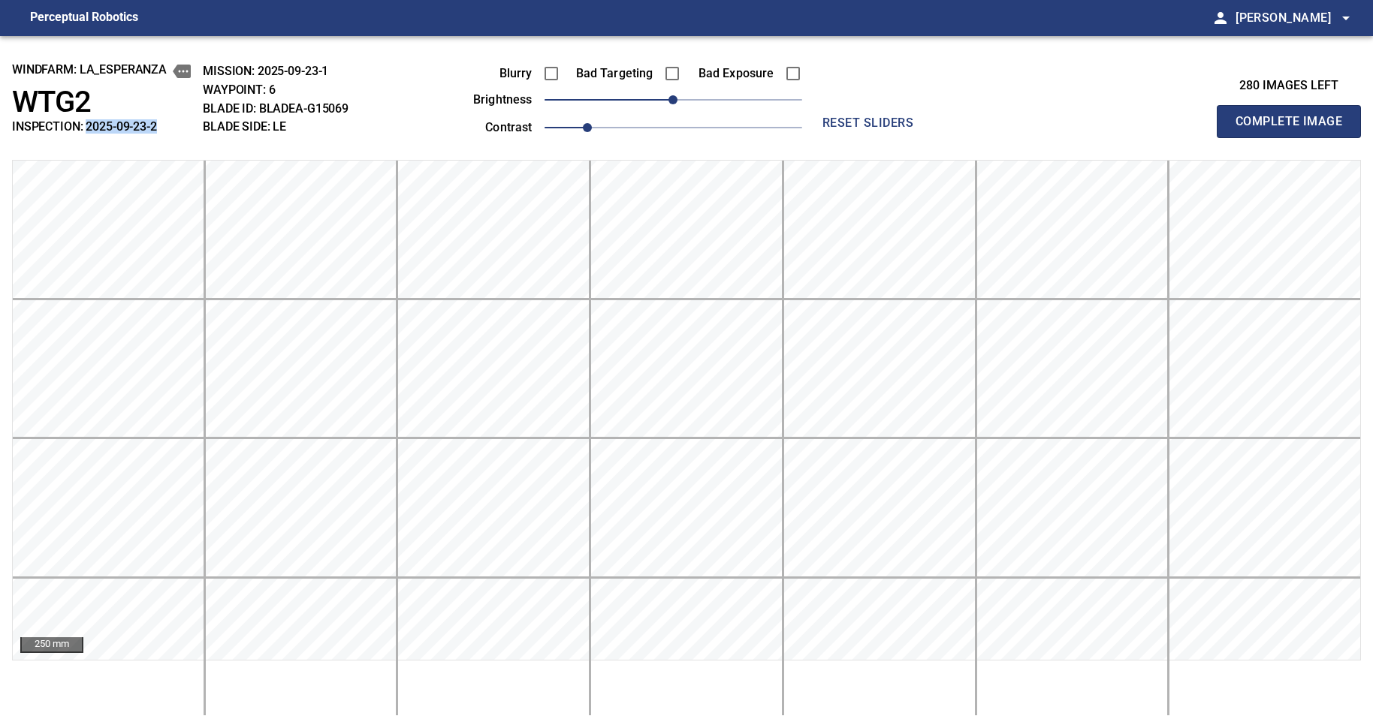
drag, startPoint x: 170, startPoint y: 122, endPoint x: 89, endPoint y: 123, distance: 81.8
click at [89, 123] on h2 "INSPECTION: 2025-09-23-2" at bounding box center [101, 126] width 179 height 14
copy h2 "2025-09-23-2"
click at [116, 17] on figcaption "Perceptual Robotics" at bounding box center [84, 18] width 108 height 24
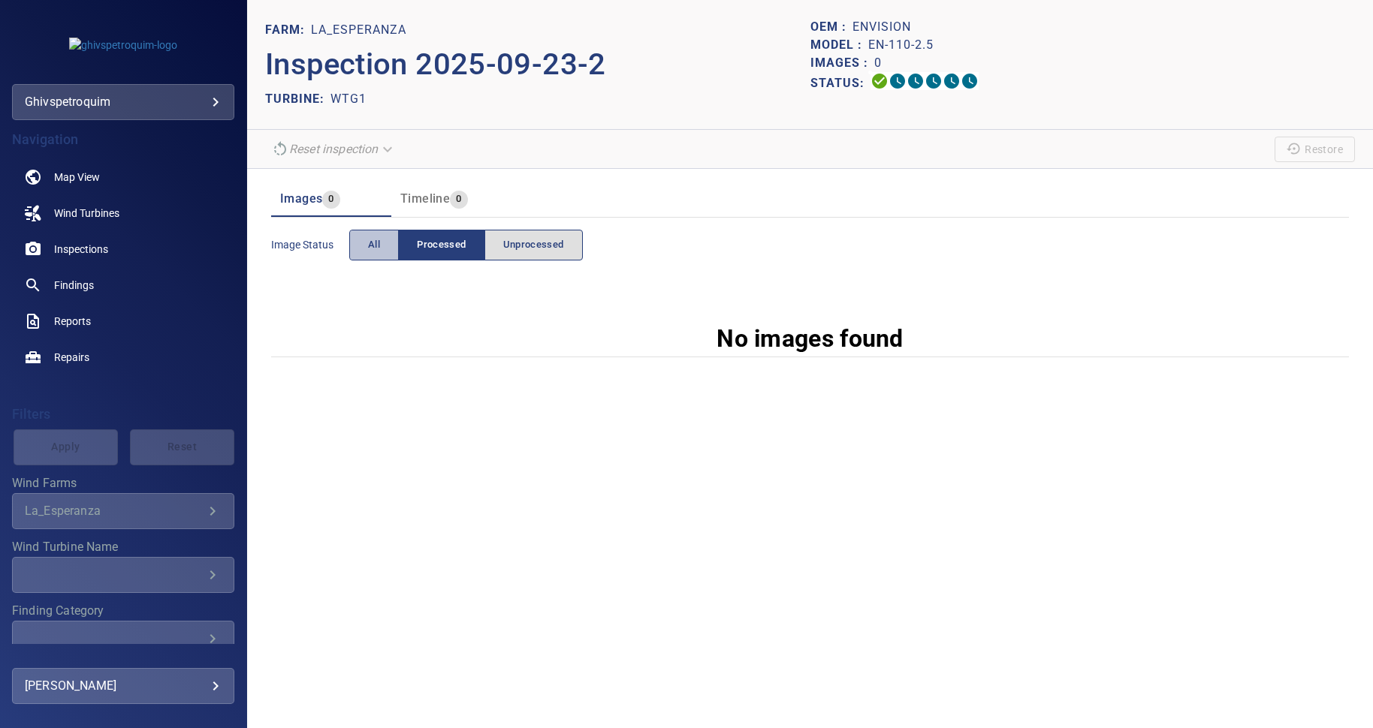
click at [384, 239] on button "All" at bounding box center [374, 245] width 50 height 31
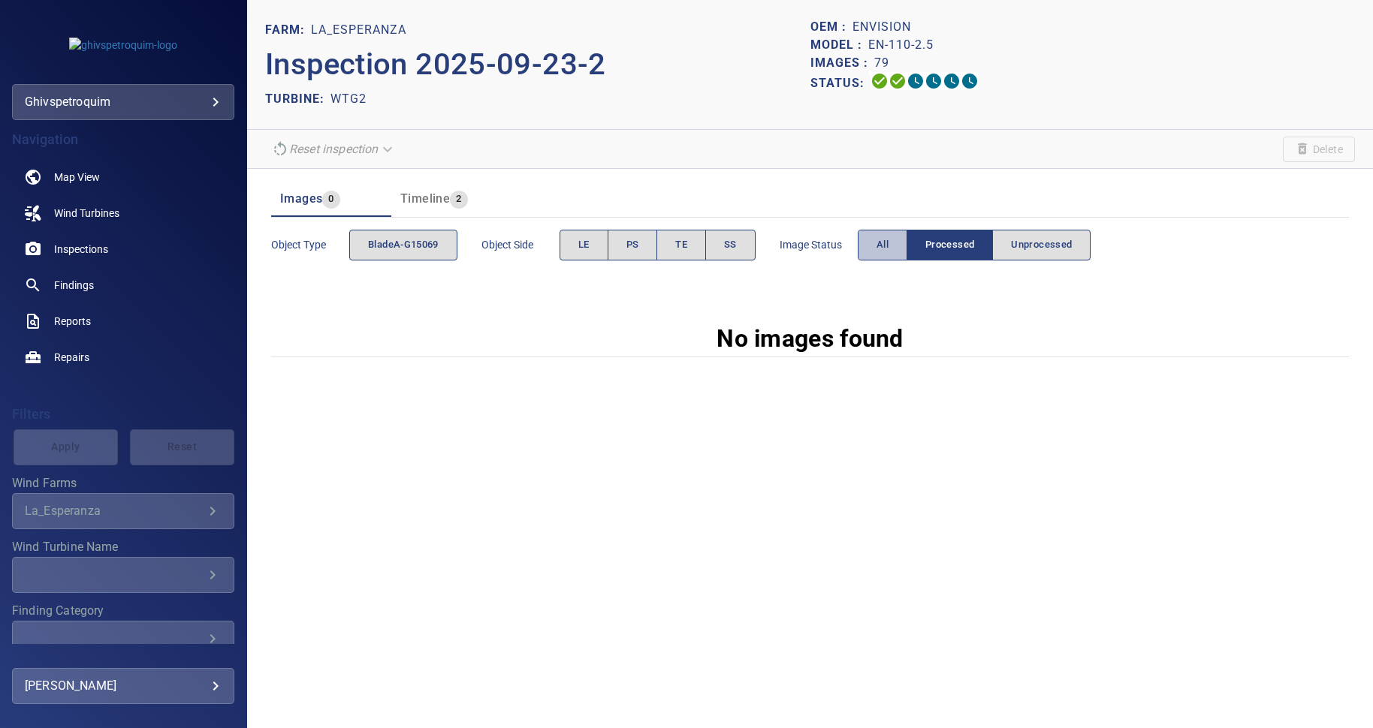
click at [873, 253] on button "All" at bounding box center [883, 245] width 50 height 31
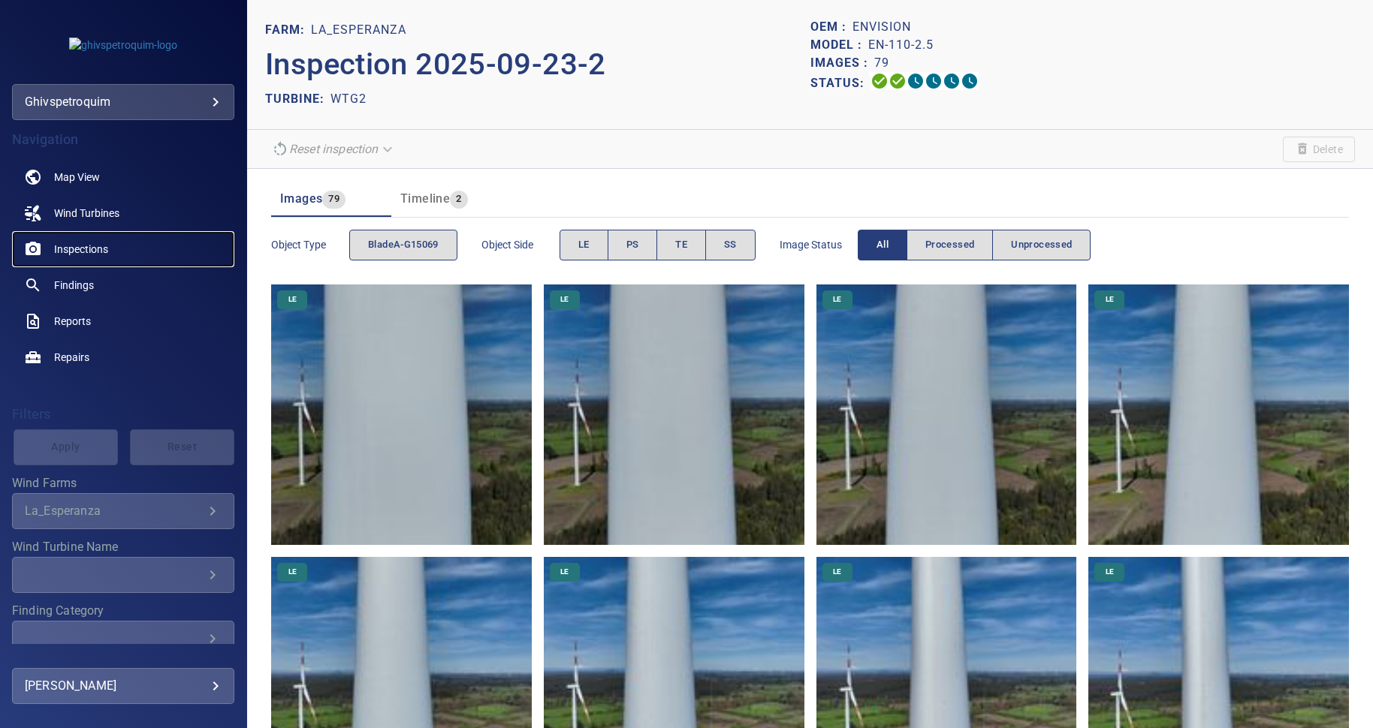
click at [78, 243] on span "Inspections" at bounding box center [81, 249] width 54 height 15
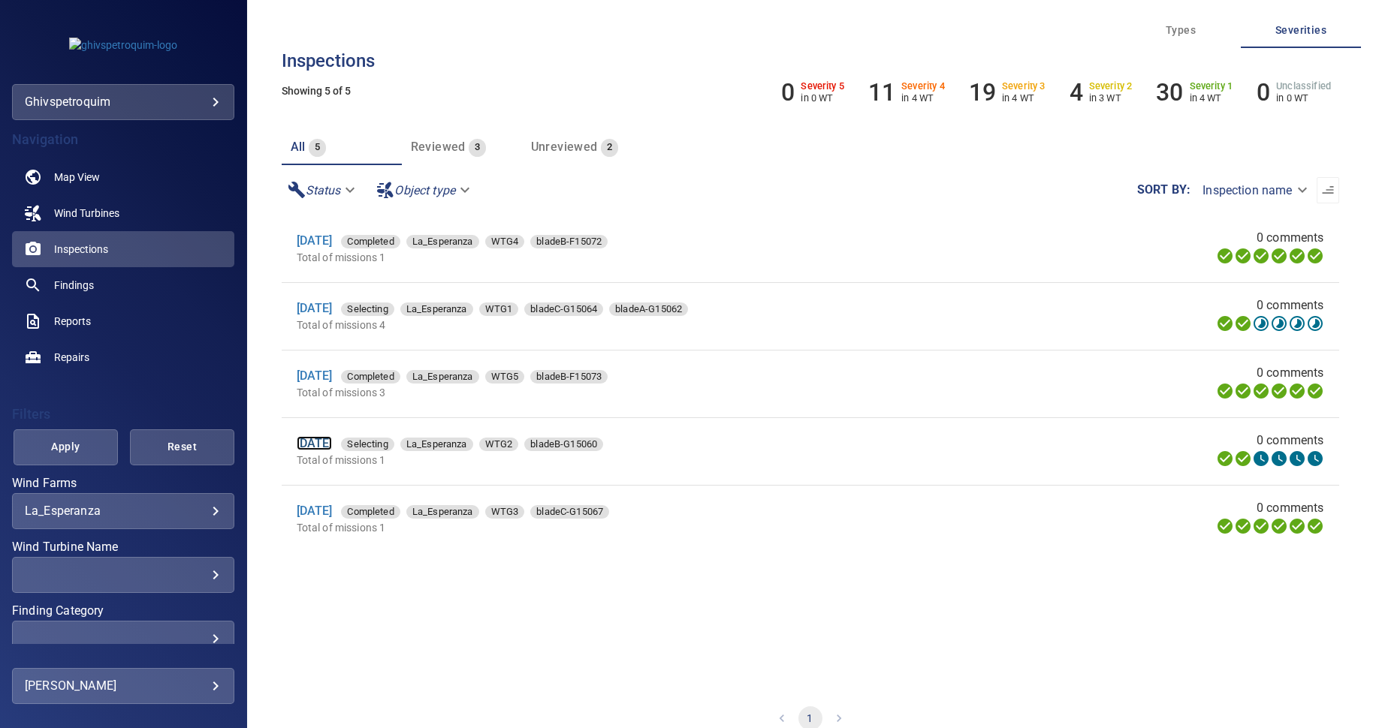
click at [324, 447] on link "[DATE]" at bounding box center [315, 443] width 36 height 14
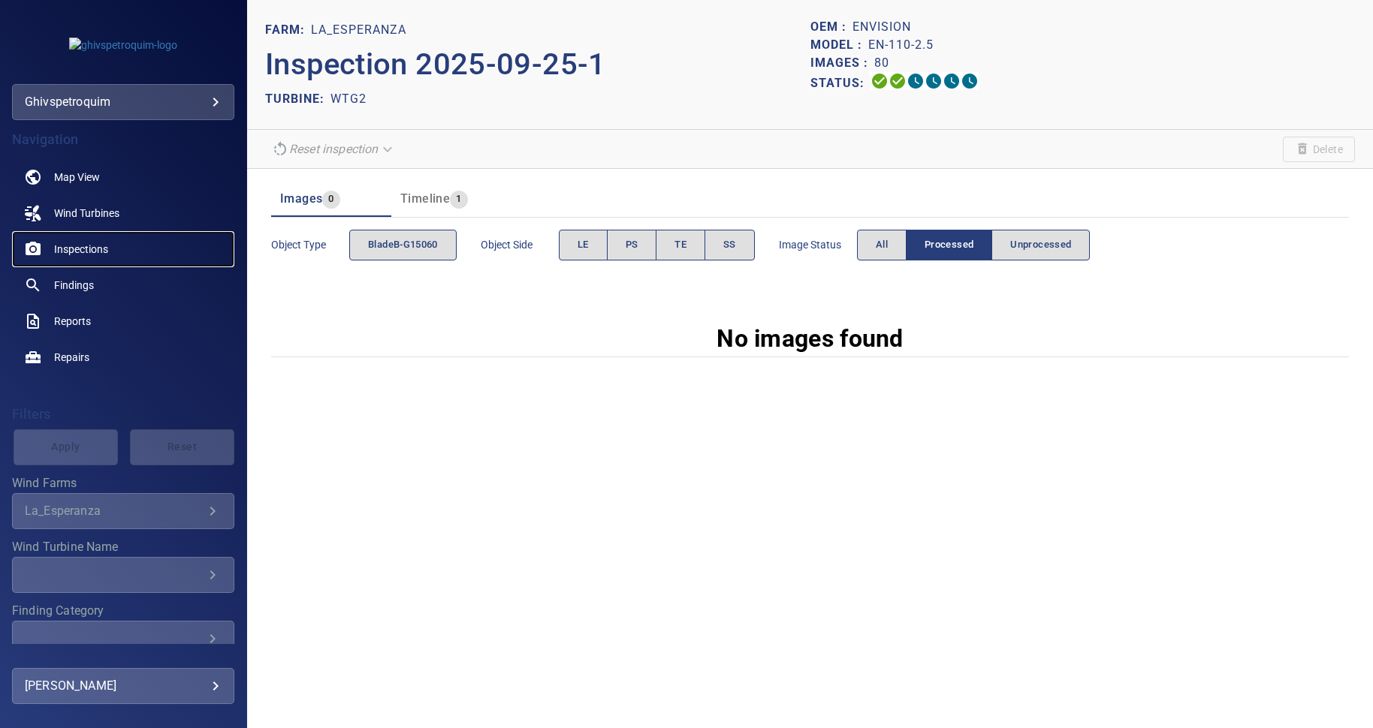
click at [89, 249] on span "Inspections" at bounding box center [81, 249] width 54 height 15
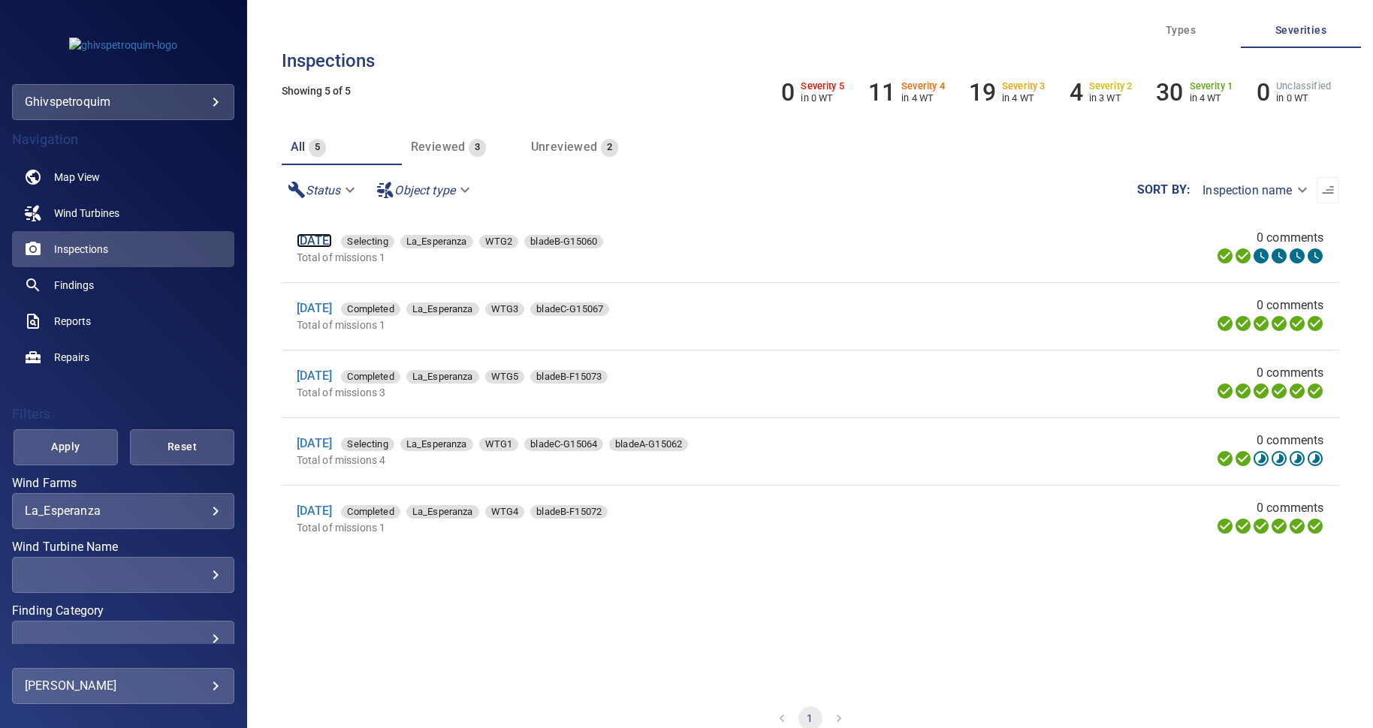
click at [327, 246] on link "25 Sep 2025" at bounding box center [315, 241] width 36 height 14
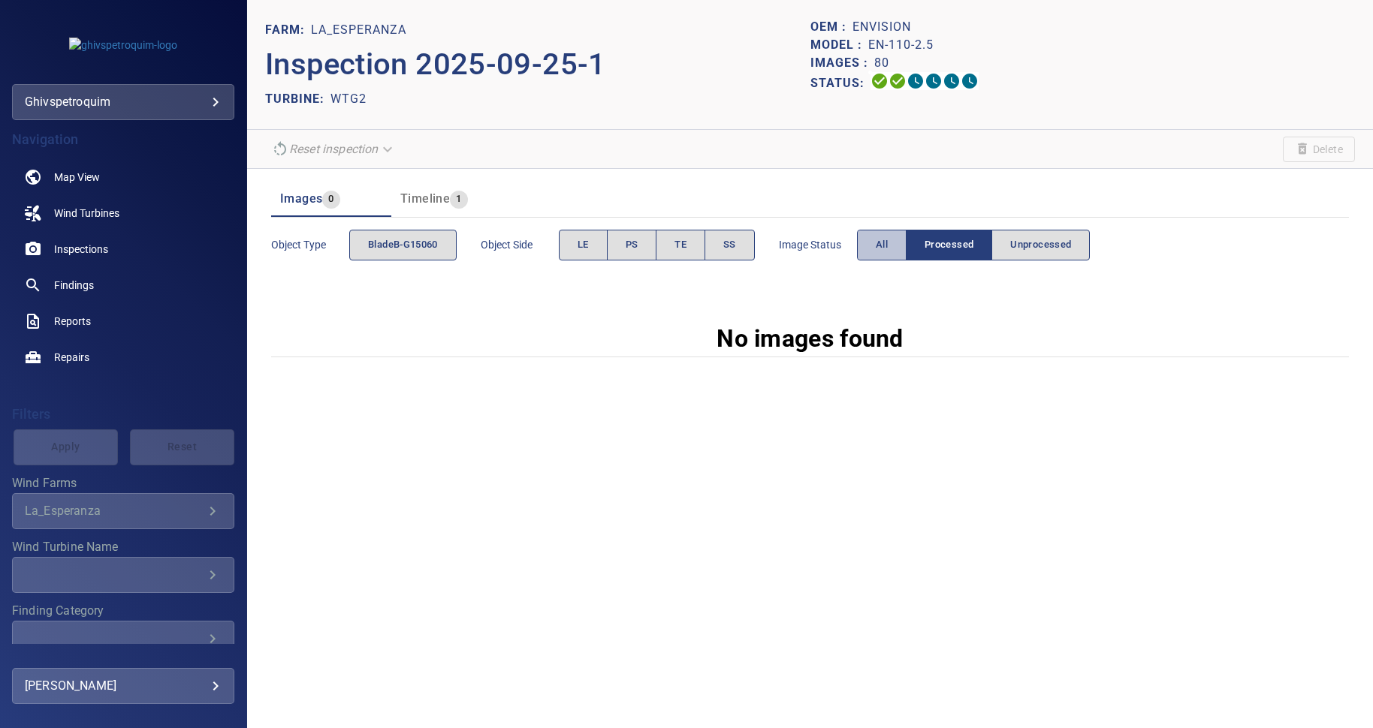
click at [881, 243] on span "All" at bounding box center [882, 245] width 12 height 17
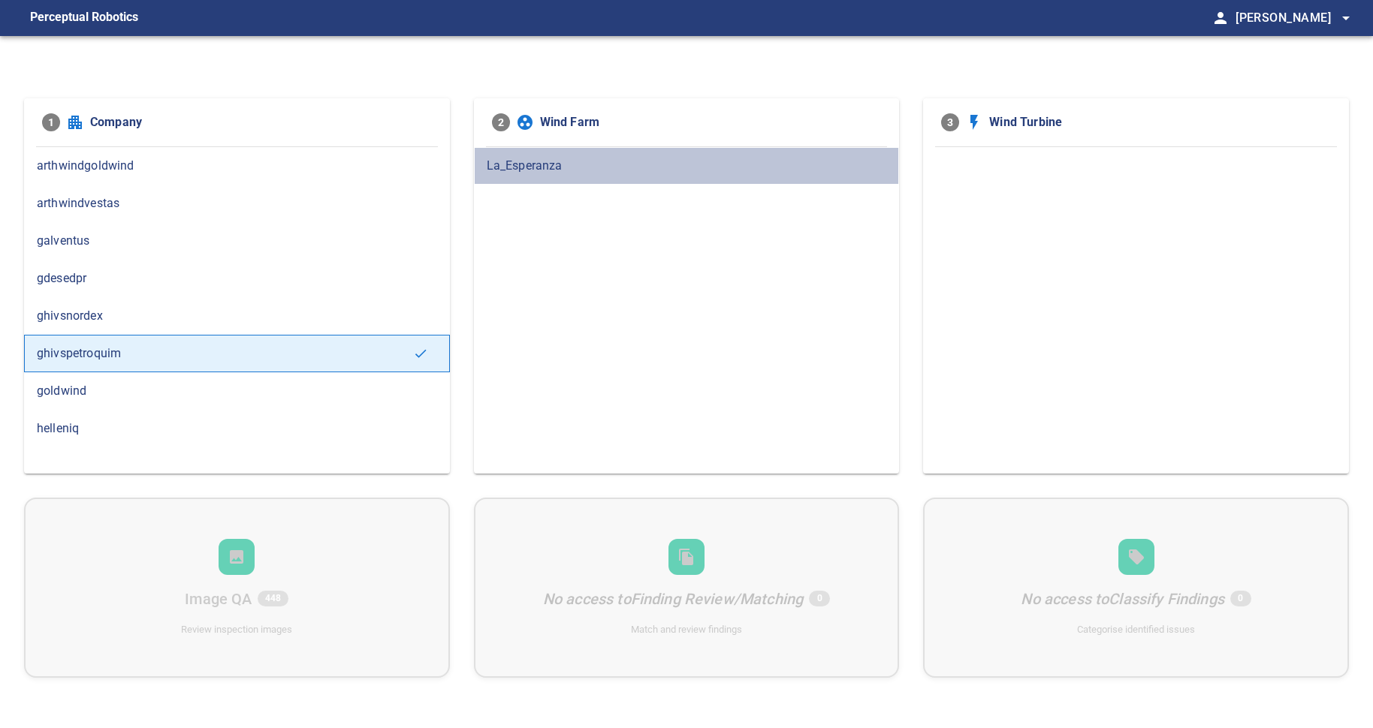
click at [521, 164] on span "La_Esperanza" at bounding box center [687, 166] width 400 height 18
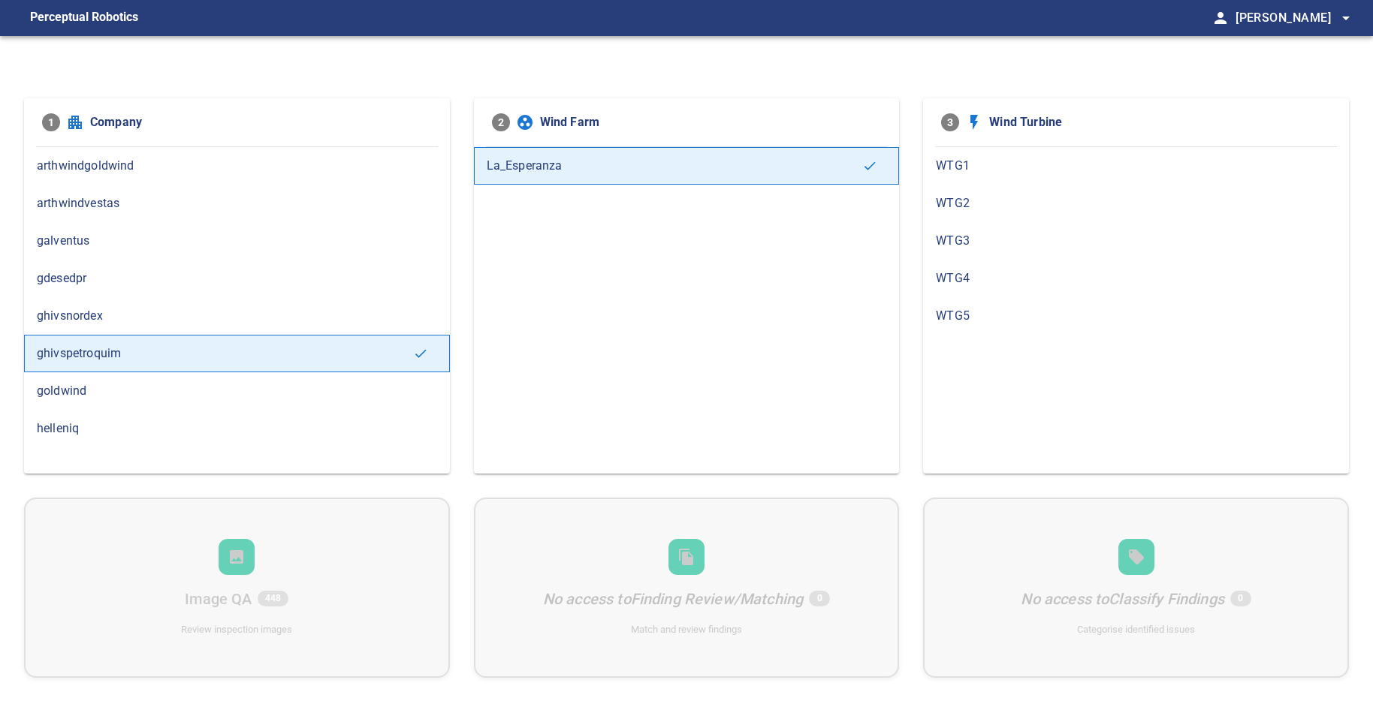
click at [965, 200] on span "WTG2" at bounding box center [1136, 203] width 400 height 18
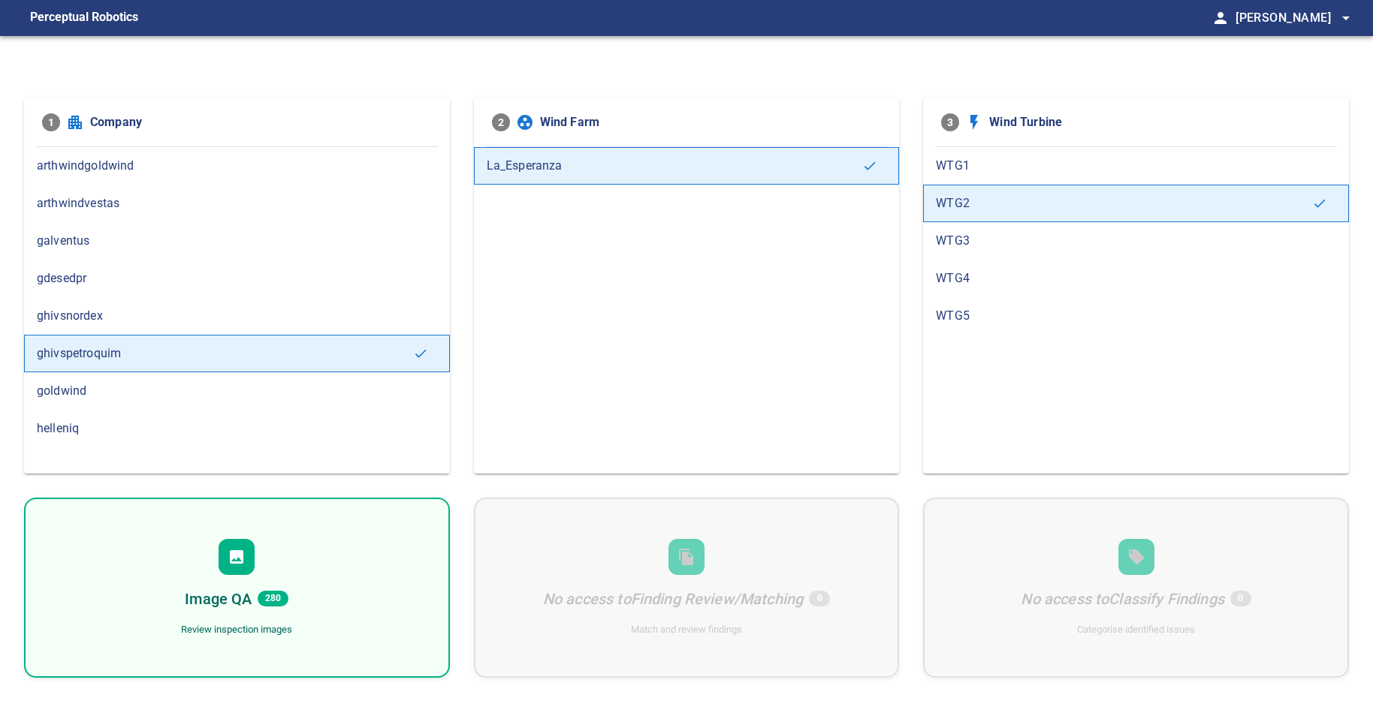
click at [238, 587] on h6 "Image QA" at bounding box center [218, 599] width 67 height 24
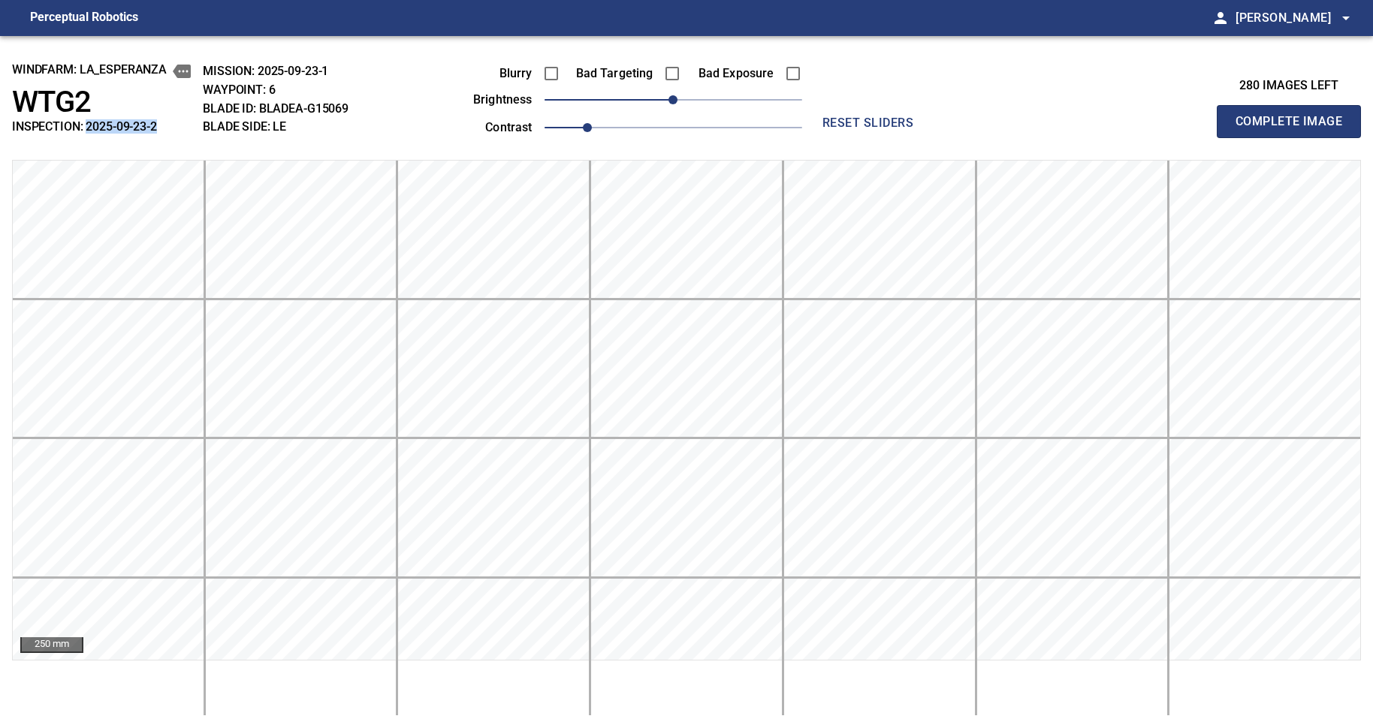
drag, startPoint x: 155, startPoint y: 128, endPoint x: 89, endPoint y: 128, distance: 66.1
click at [89, 128] on h2 "INSPECTION: 2025-09-23-2" at bounding box center [101, 126] width 179 height 14
copy h2 "2025-09-23-2"
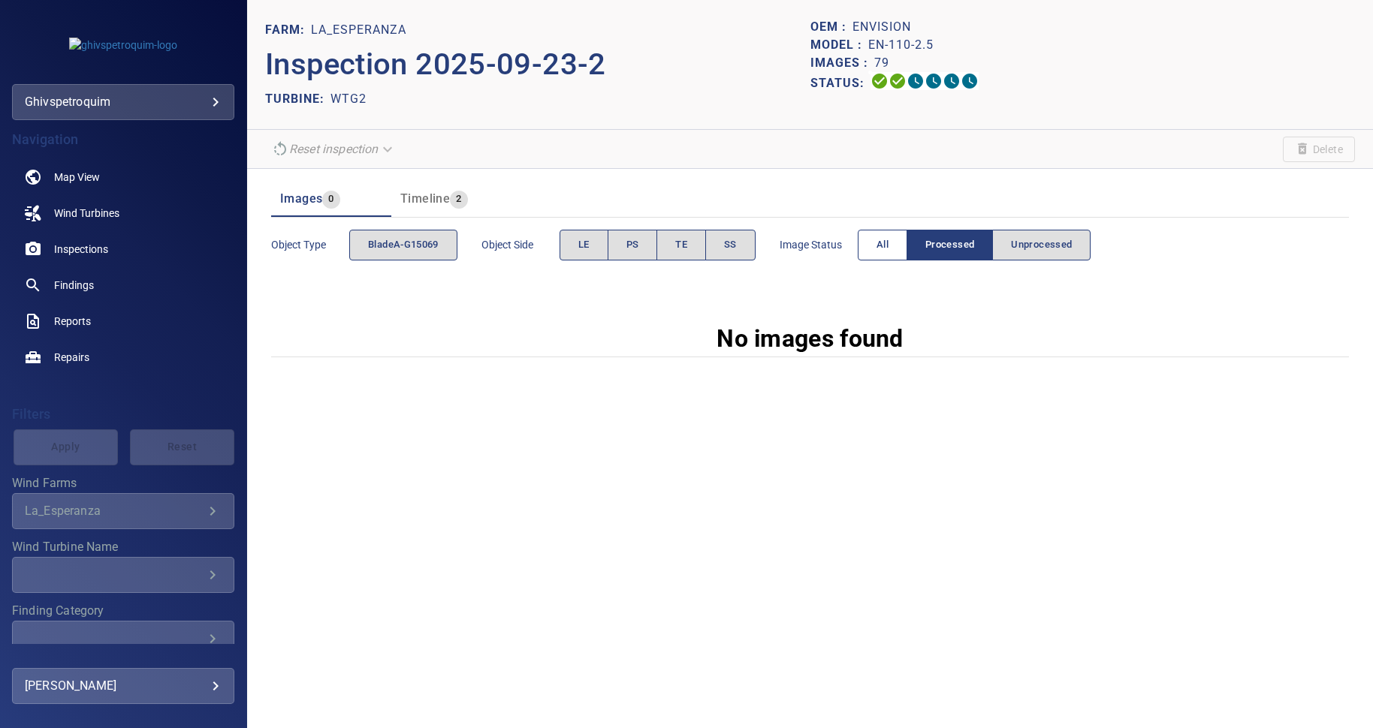
click at [882, 240] on span "All" at bounding box center [882, 245] width 12 height 17
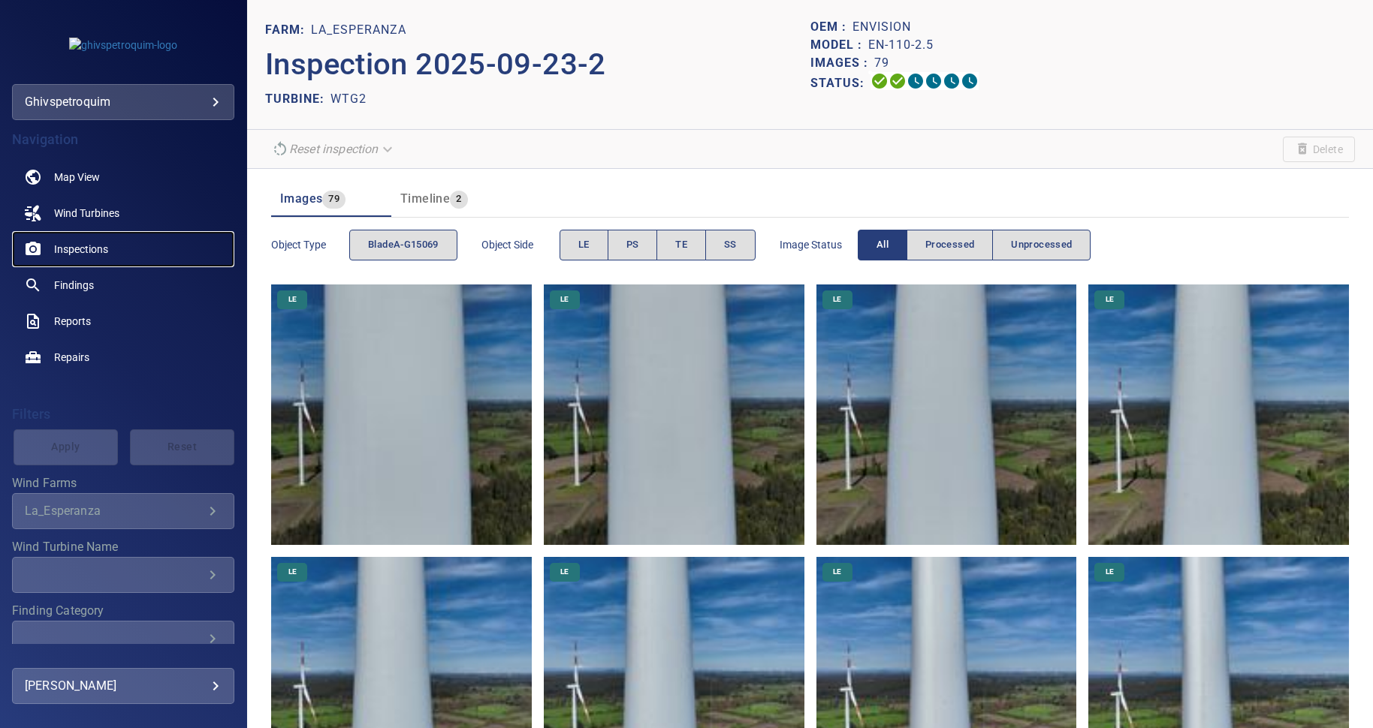
click at [75, 240] on link "Inspections" at bounding box center [123, 249] width 222 height 36
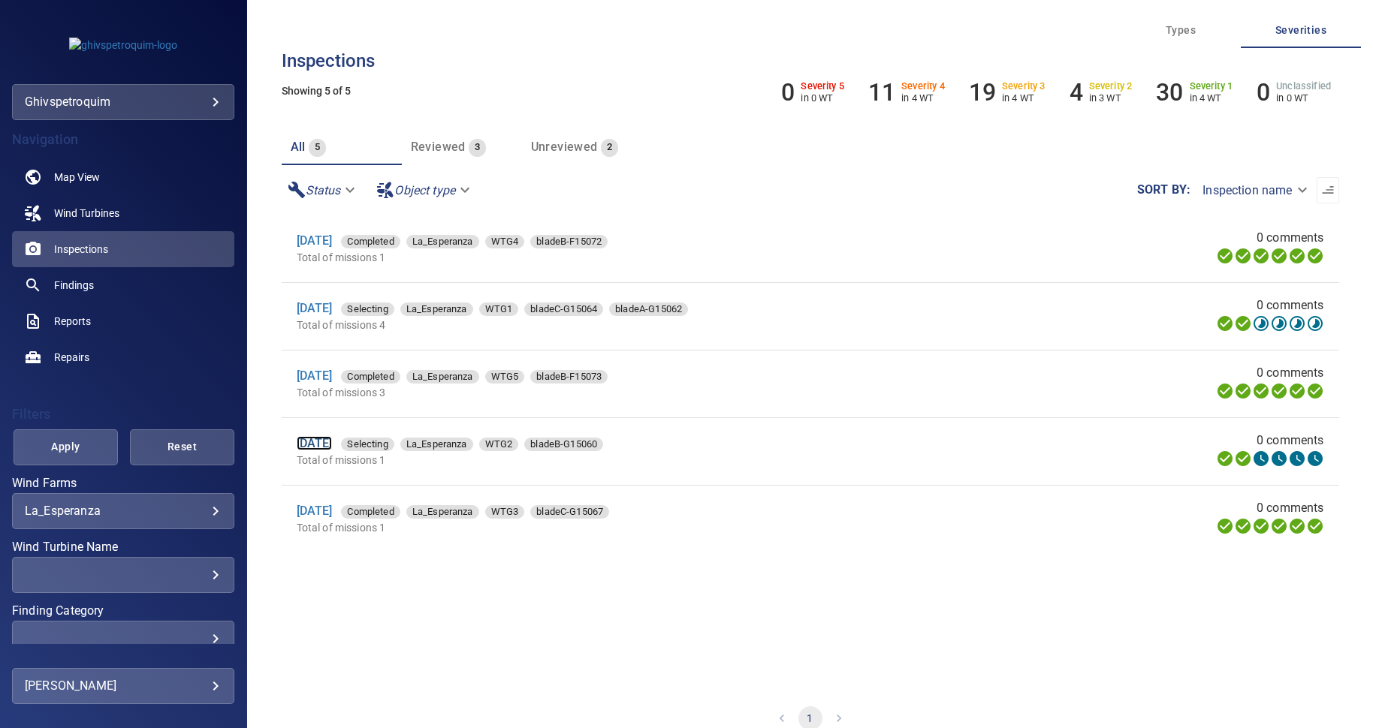
click at [318, 442] on link "25 Sep 2025" at bounding box center [315, 443] width 36 height 14
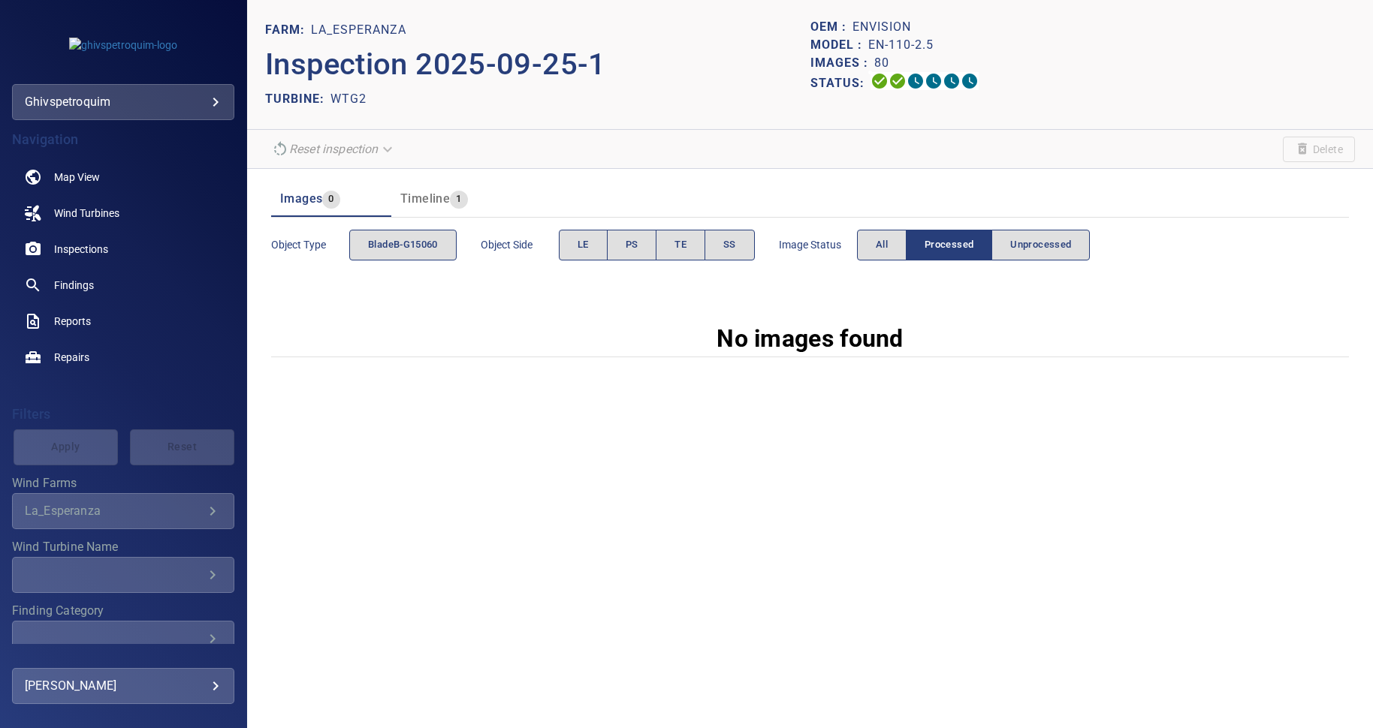
click at [573, 110] on div "TURBINE: WTG2" at bounding box center [537, 99] width 544 height 24
click at [875, 245] on button "All" at bounding box center [882, 245] width 50 height 31
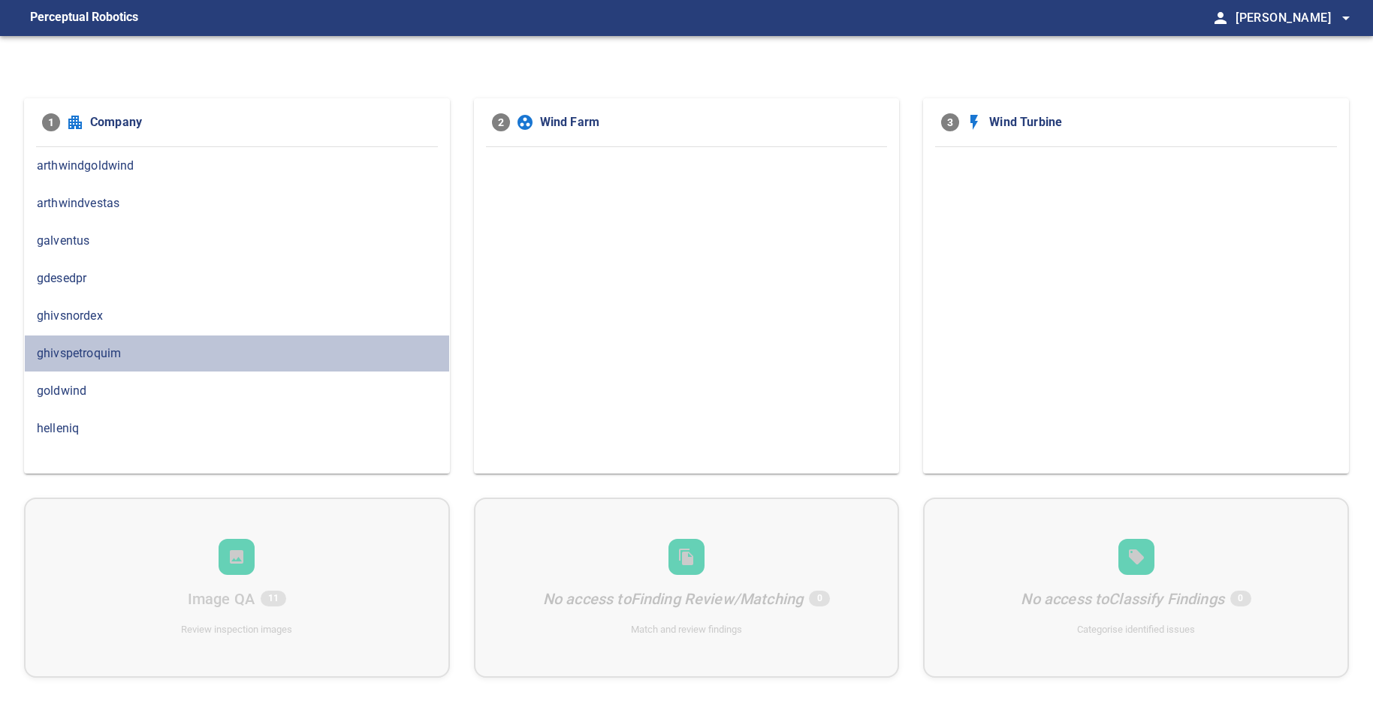
click at [94, 345] on span "ghivspetroquim" at bounding box center [237, 354] width 400 height 18
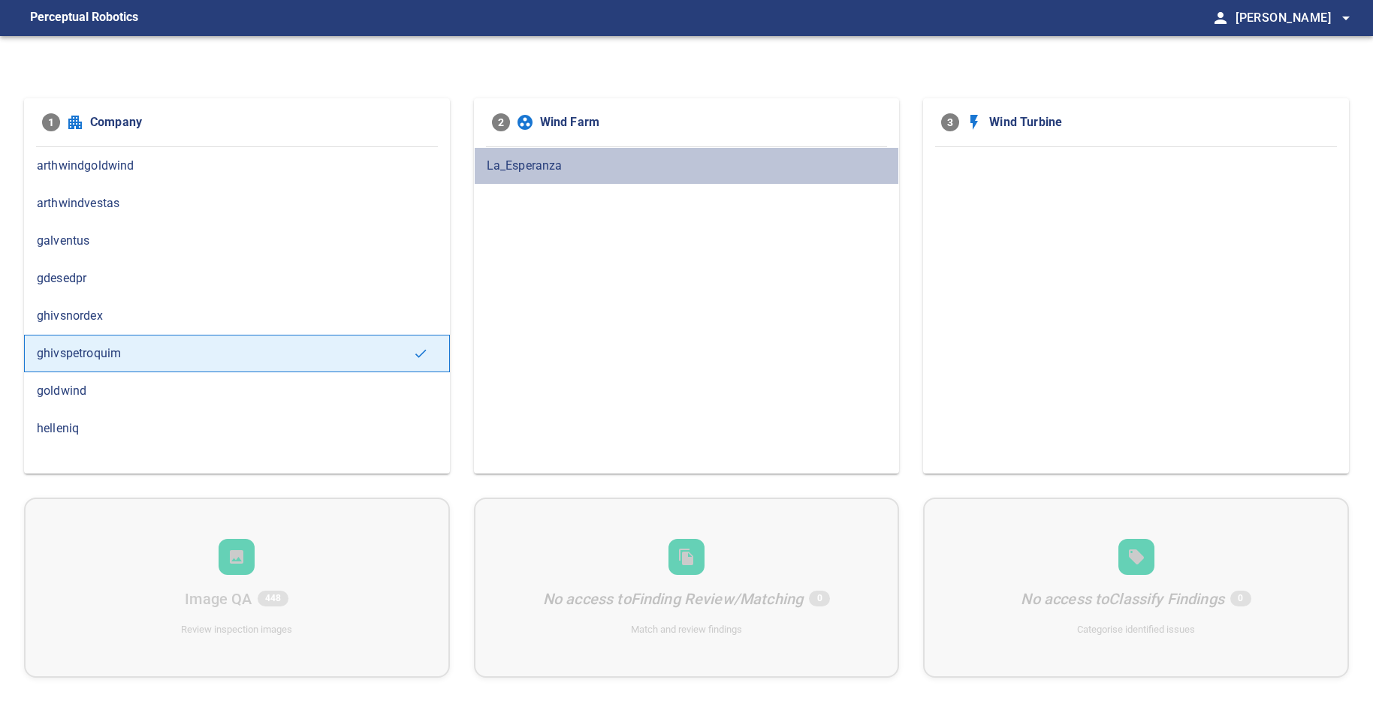
click at [549, 166] on span "La_Esperanza" at bounding box center [687, 166] width 400 height 18
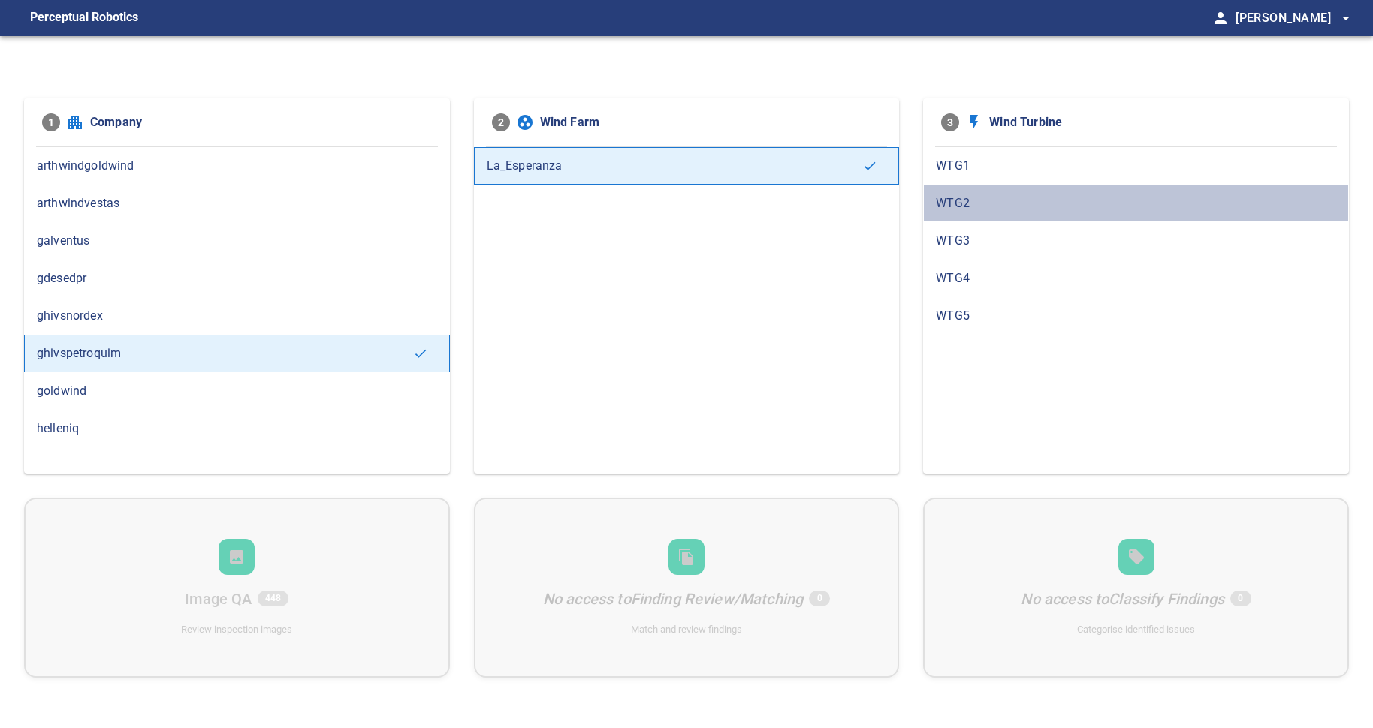
click at [949, 200] on span "WTG2" at bounding box center [1136, 203] width 400 height 18
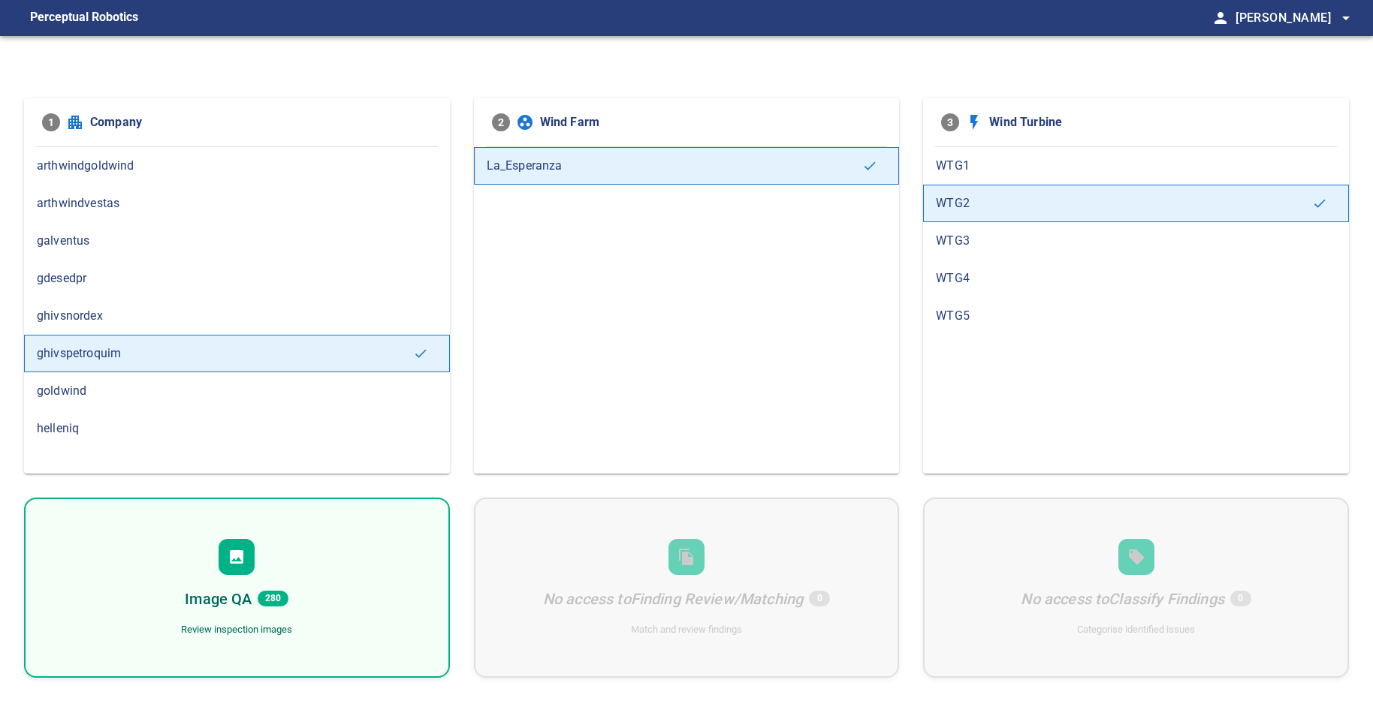
click at [287, 576] on div "Image QA 280 Review inspection images" at bounding box center [237, 588] width 426 height 180
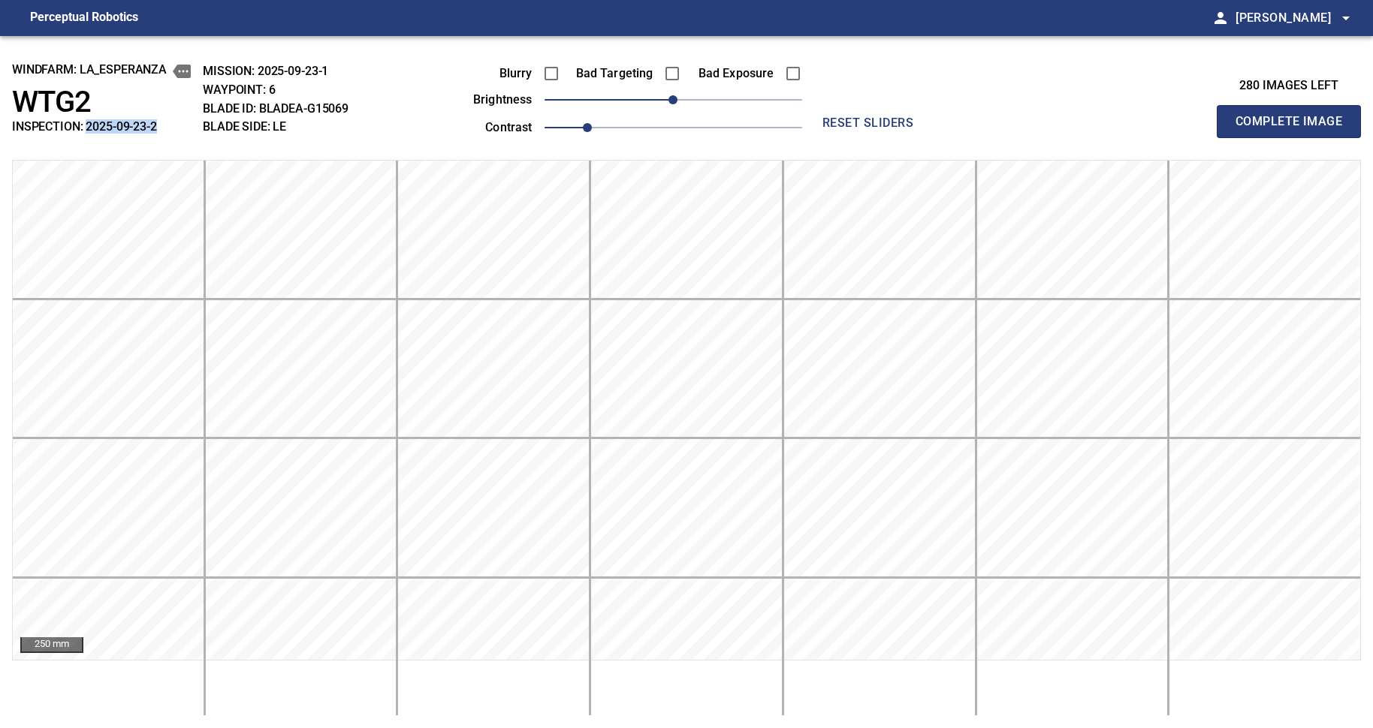
drag, startPoint x: 167, startPoint y: 125, endPoint x: 86, endPoint y: 131, distance: 81.3
click at [86, 131] on h2 "INSPECTION: 2025-09-23-2" at bounding box center [101, 126] width 179 height 14
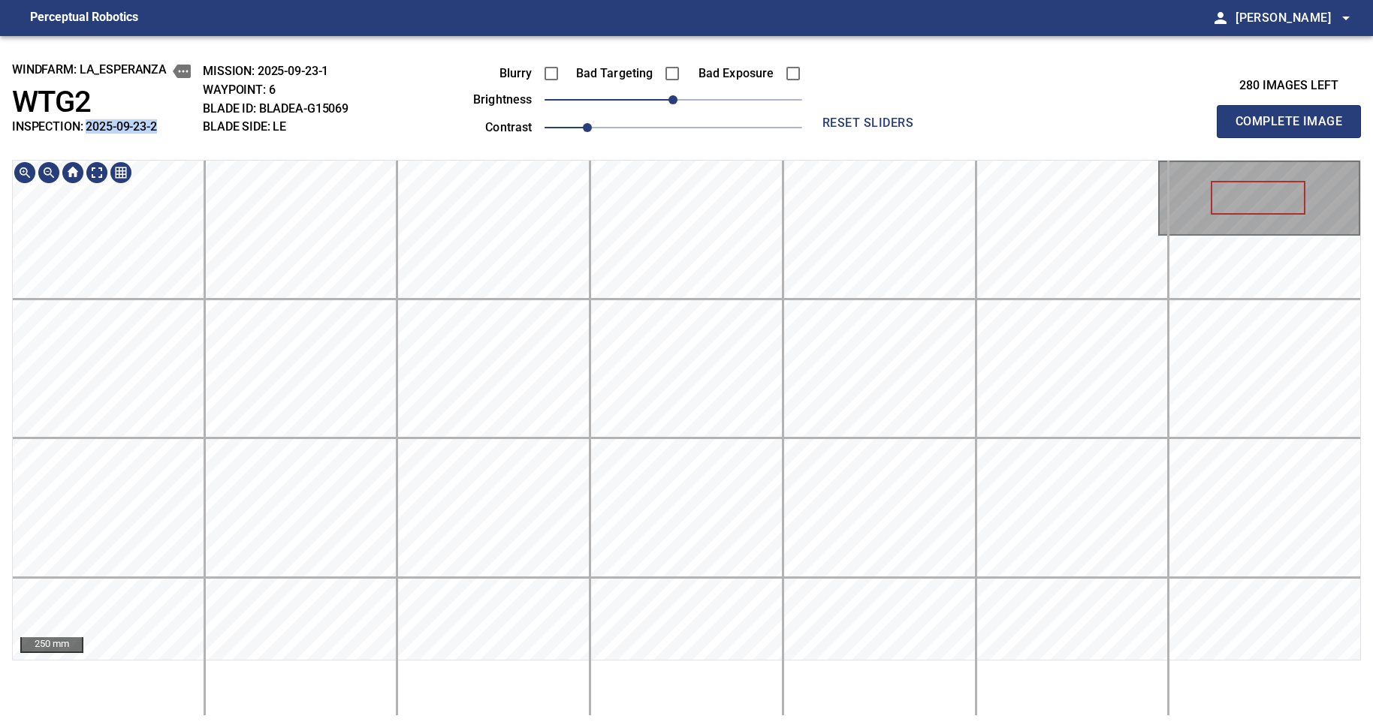
copy h2 "2025-09-23-2"
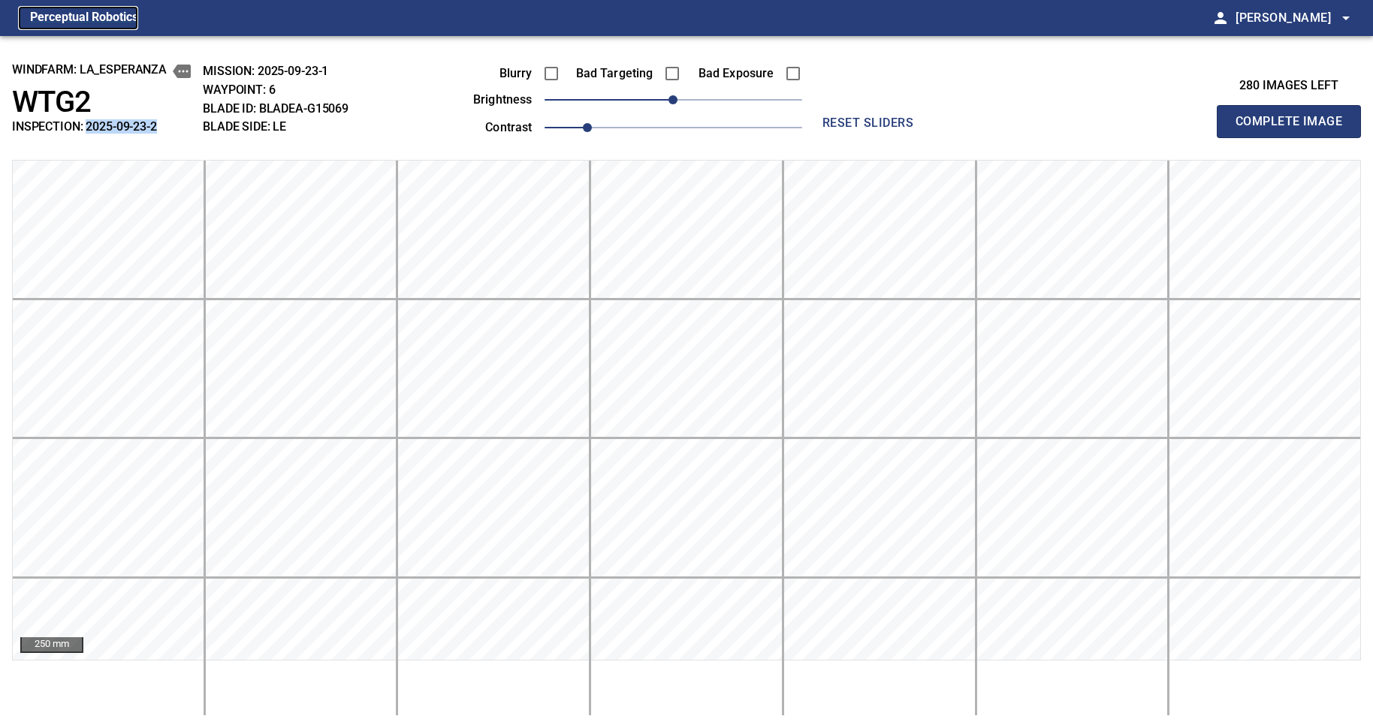
click at [59, 15] on figcaption "Perceptual Robotics" at bounding box center [84, 18] width 108 height 24
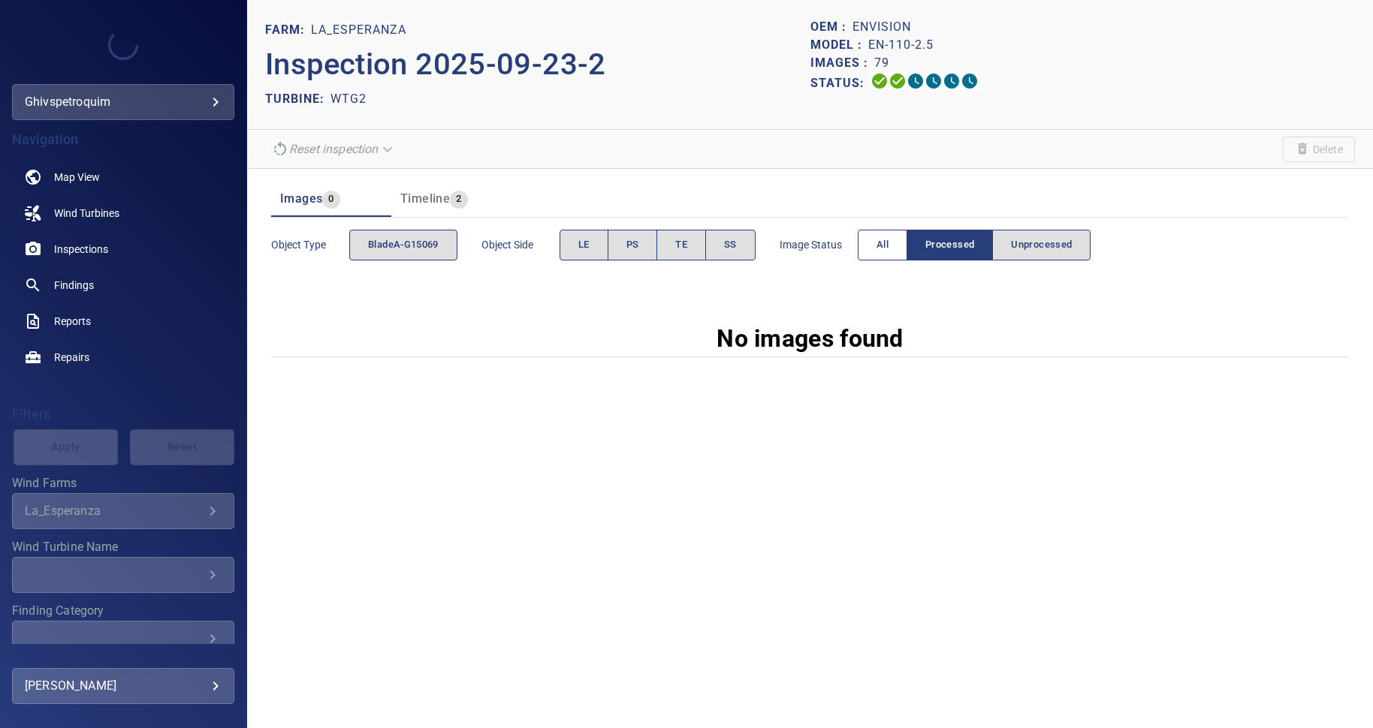
click at [872, 246] on button "All" at bounding box center [883, 245] width 50 height 31
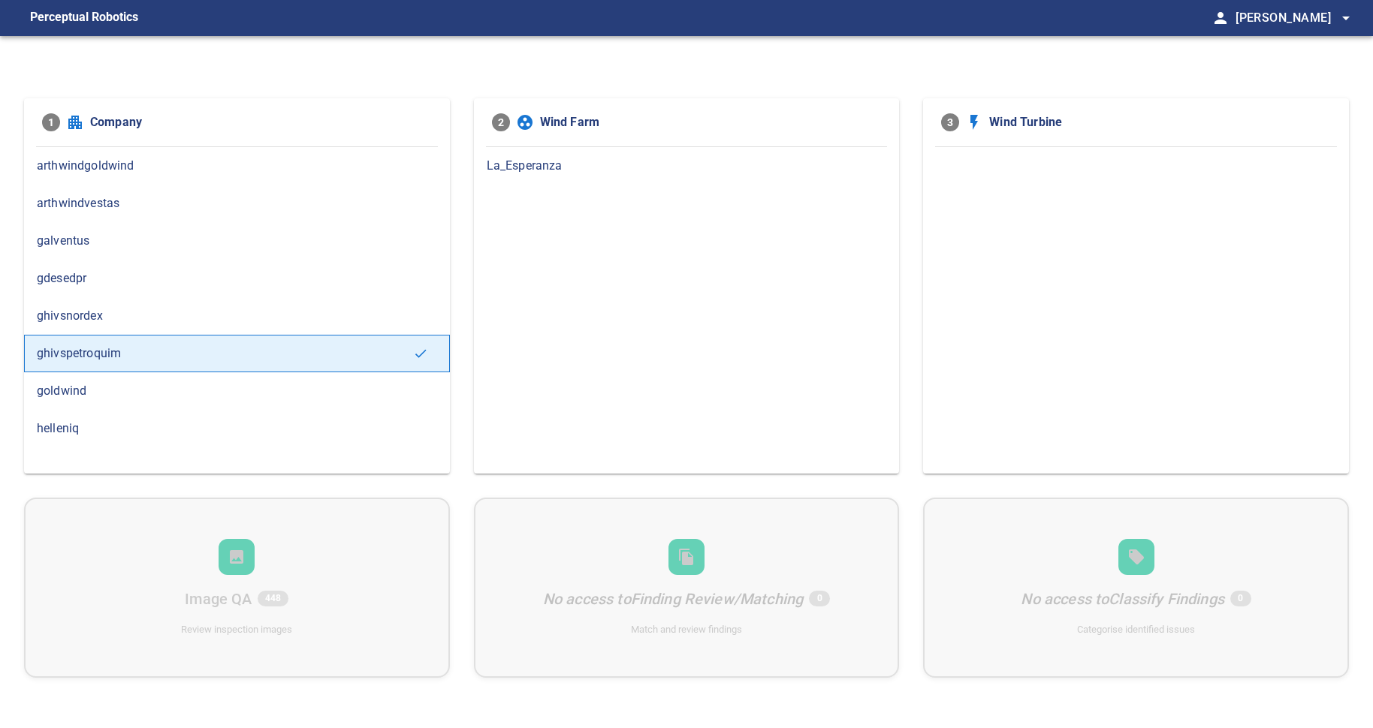
click at [534, 161] on span "La_Esperanza" at bounding box center [687, 166] width 400 height 18
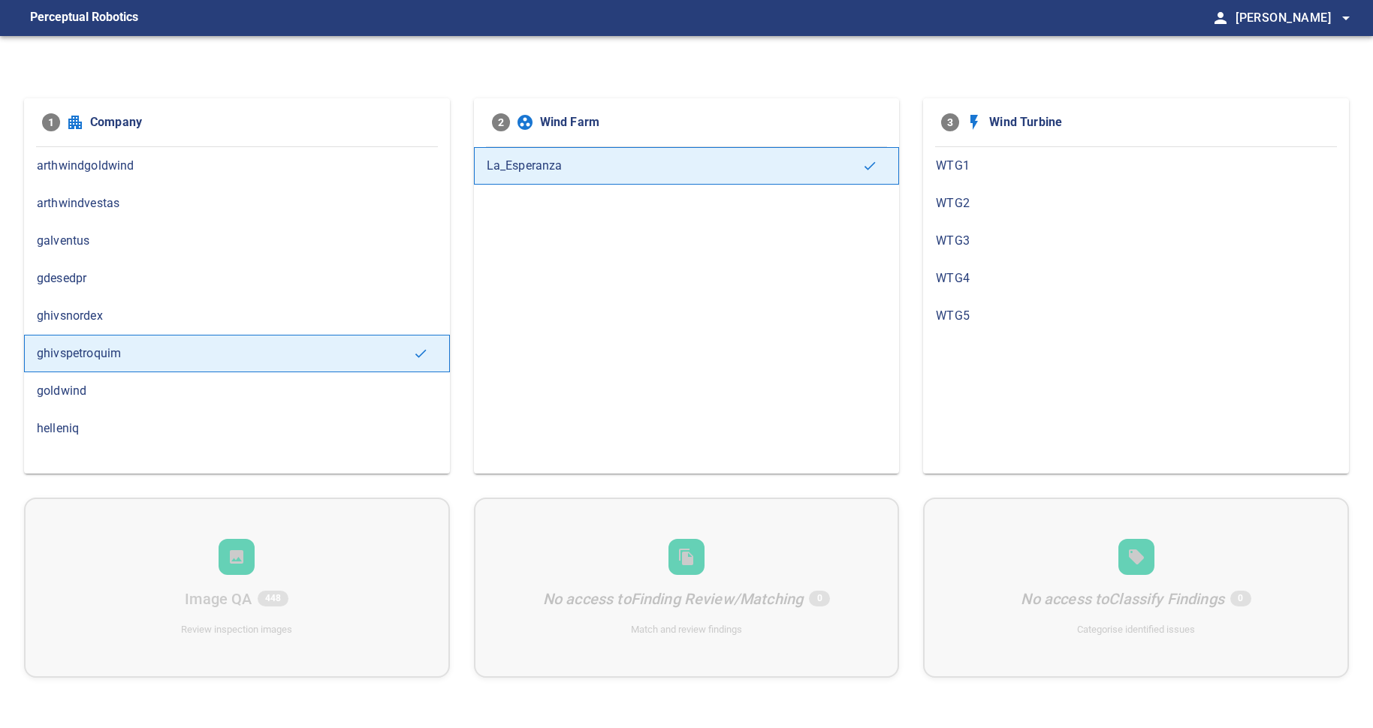
click at [944, 161] on span "WTG1" at bounding box center [1136, 166] width 400 height 18
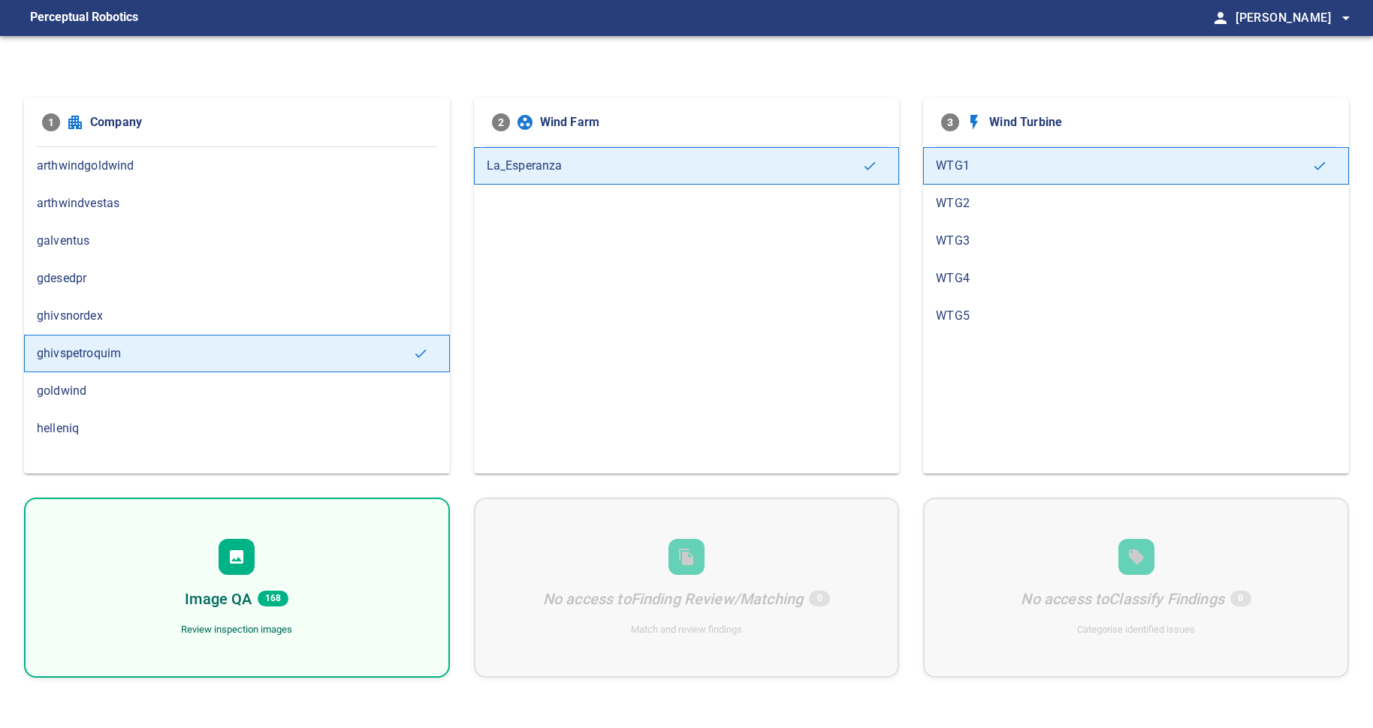
click at [291, 571] on div "Image QA 168 Review inspection images" at bounding box center [237, 588] width 426 height 180
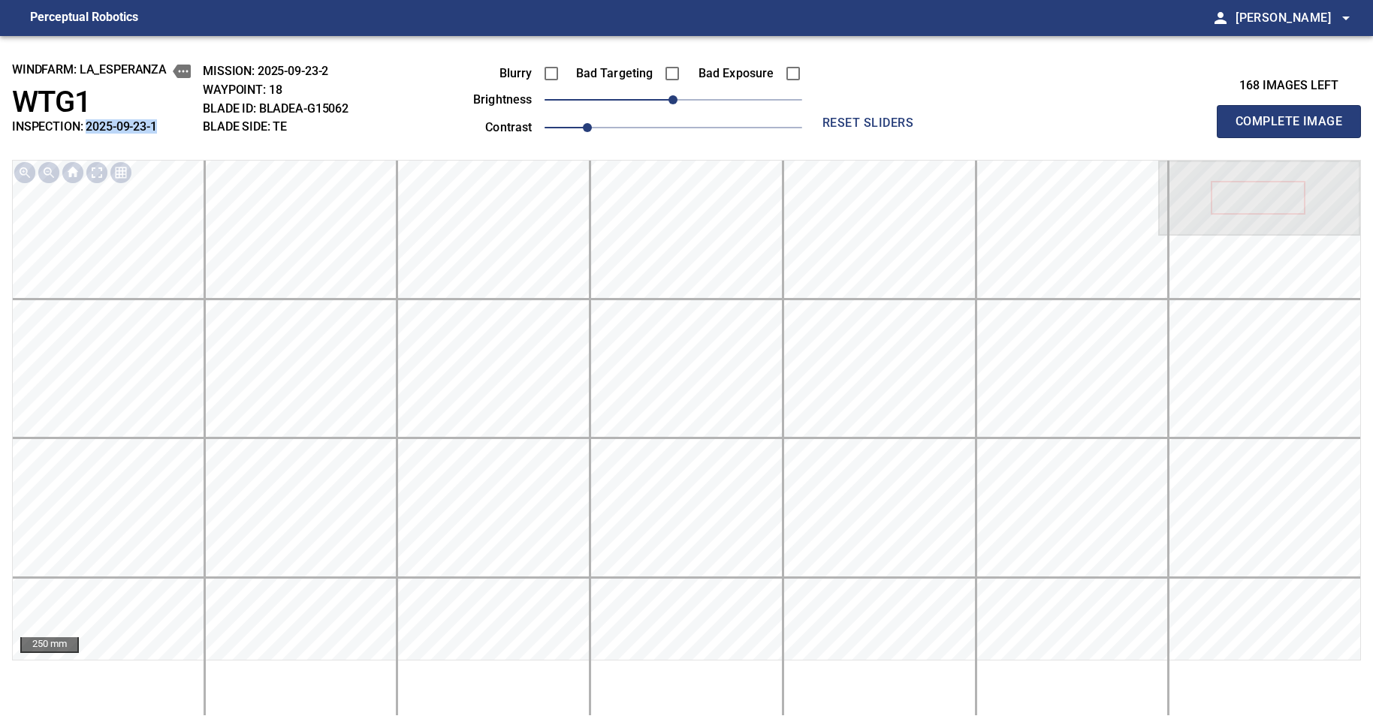
drag, startPoint x: 157, startPoint y: 125, endPoint x: 86, endPoint y: 126, distance: 71.3
click at [86, 126] on h2 "INSPECTION: 2025-09-23-1" at bounding box center [101, 126] width 179 height 14
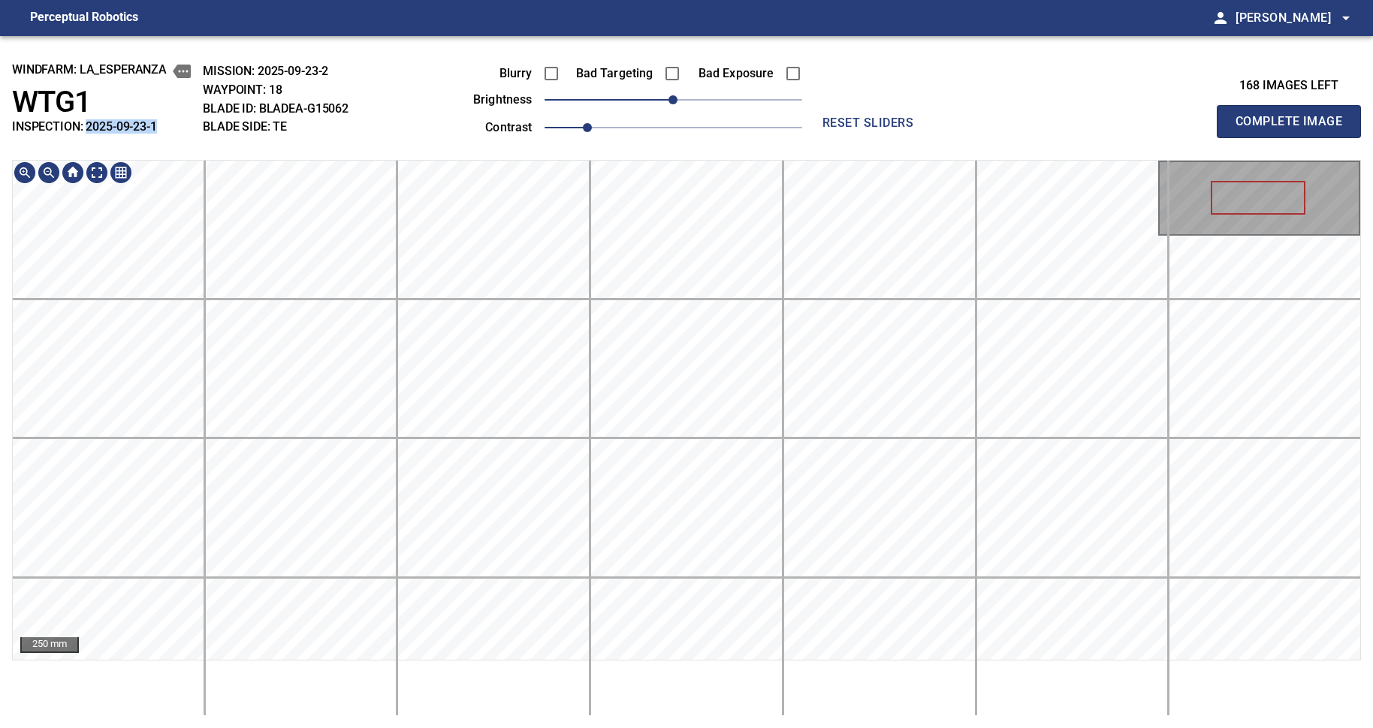
copy h2 "2025-09-23-1"
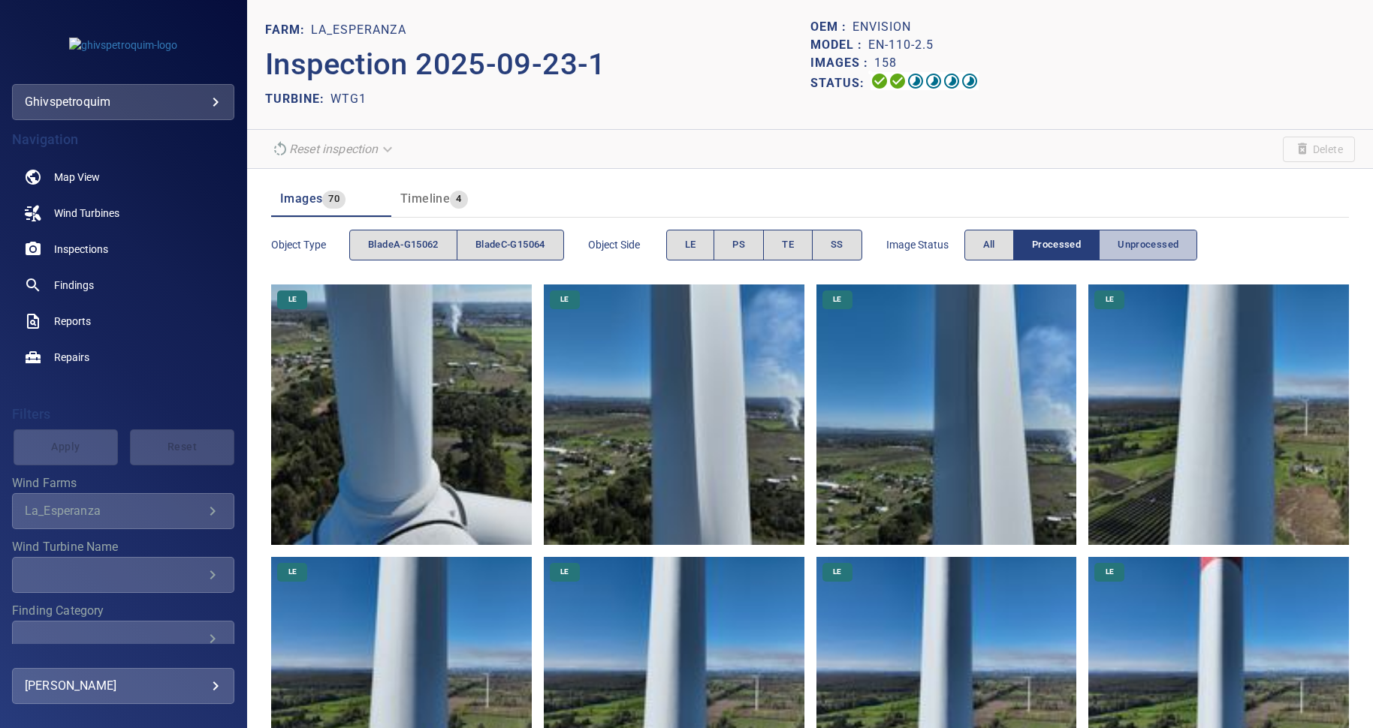
click at [1133, 249] on span "Unprocessed" at bounding box center [1147, 245] width 61 height 17
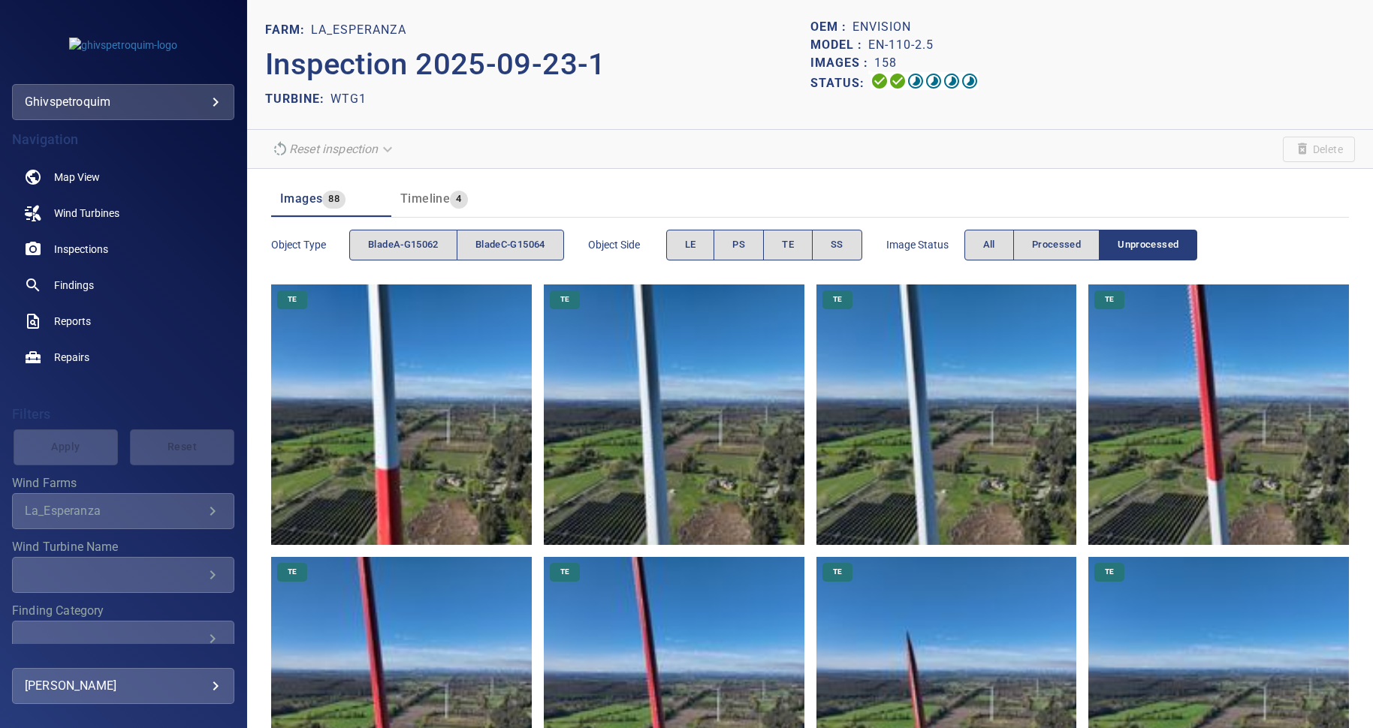
click at [381, 351] on img at bounding box center [401, 415] width 261 height 261
